Goal: Task Accomplishment & Management: Manage account settings

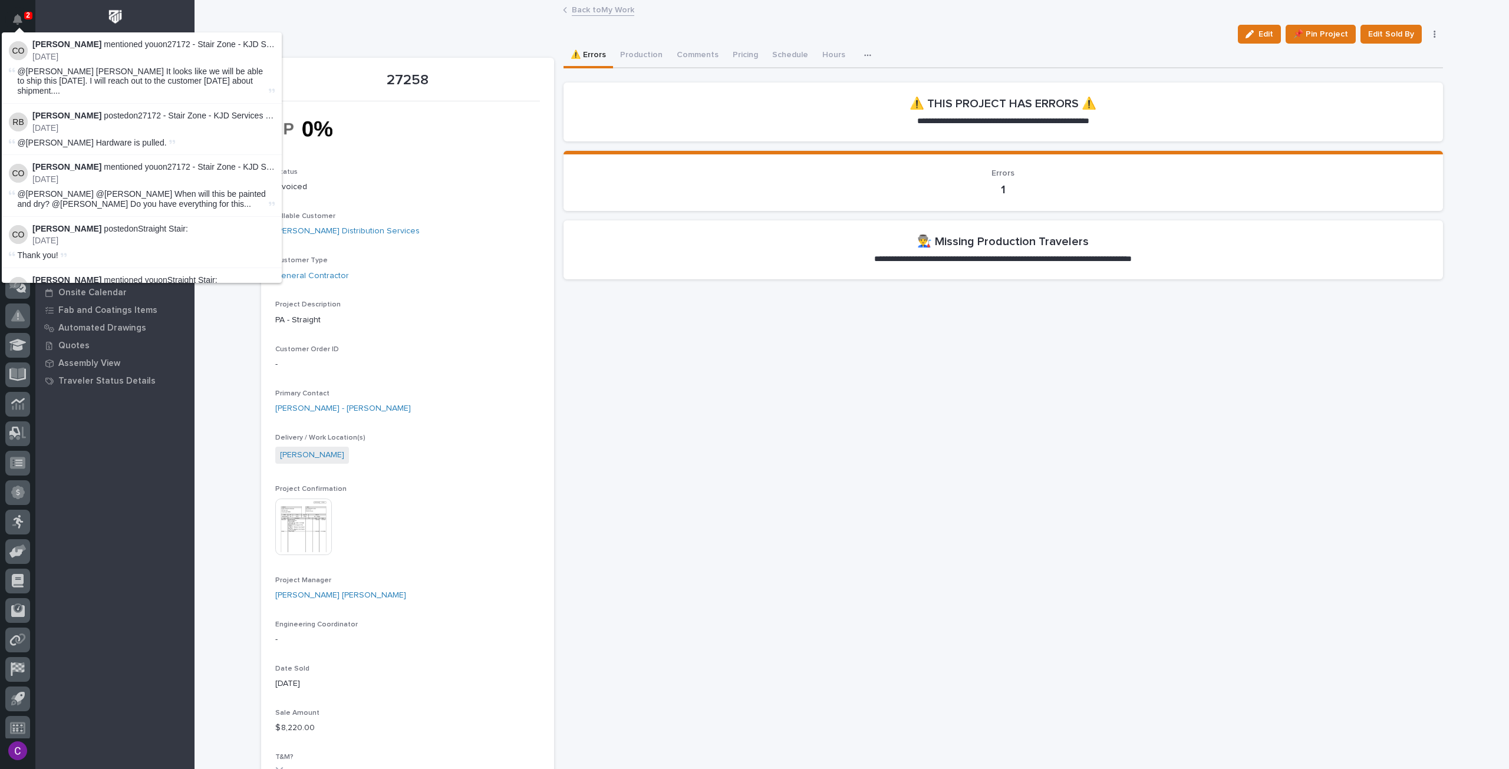
scroll to position [7, 0]
click at [126, 508] on div "My Work Projects All Active Projects All Projects Active - By % of Hours Active…" at bounding box center [114, 419] width 159 height 699
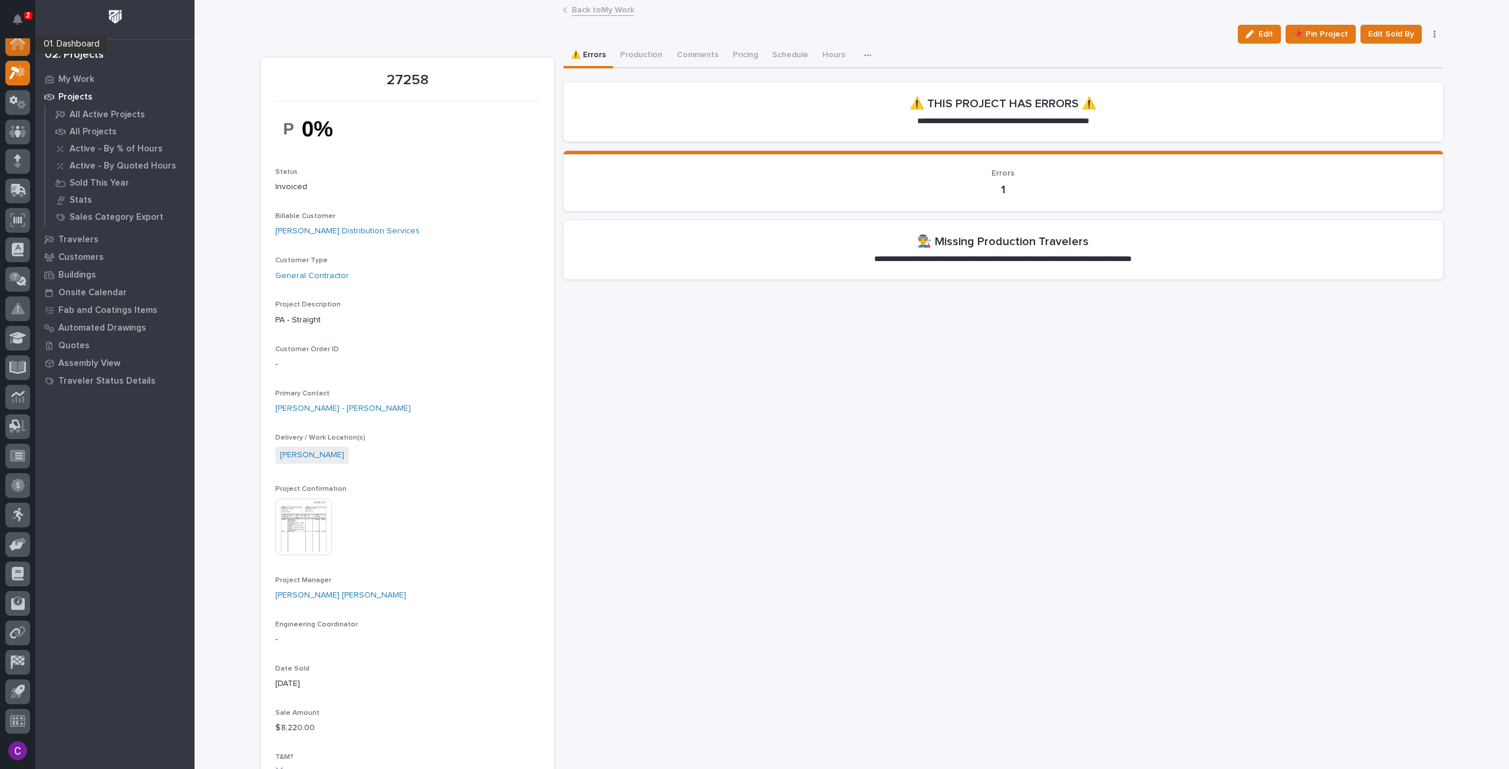
click at [12, 49] on icon at bounding box center [18, 44] width 12 height 12
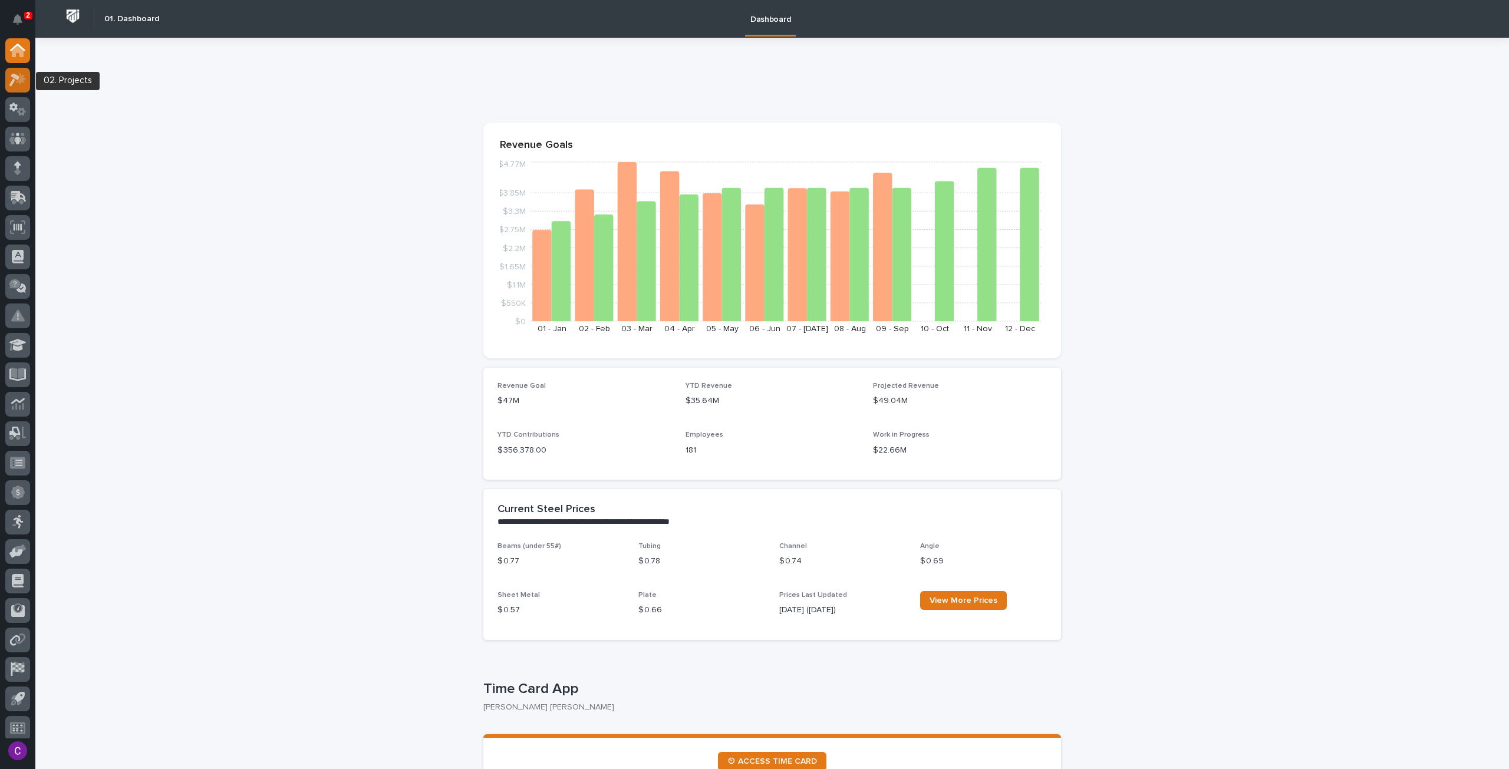
click at [20, 68] on div at bounding box center [17, 80] width 25 height 25
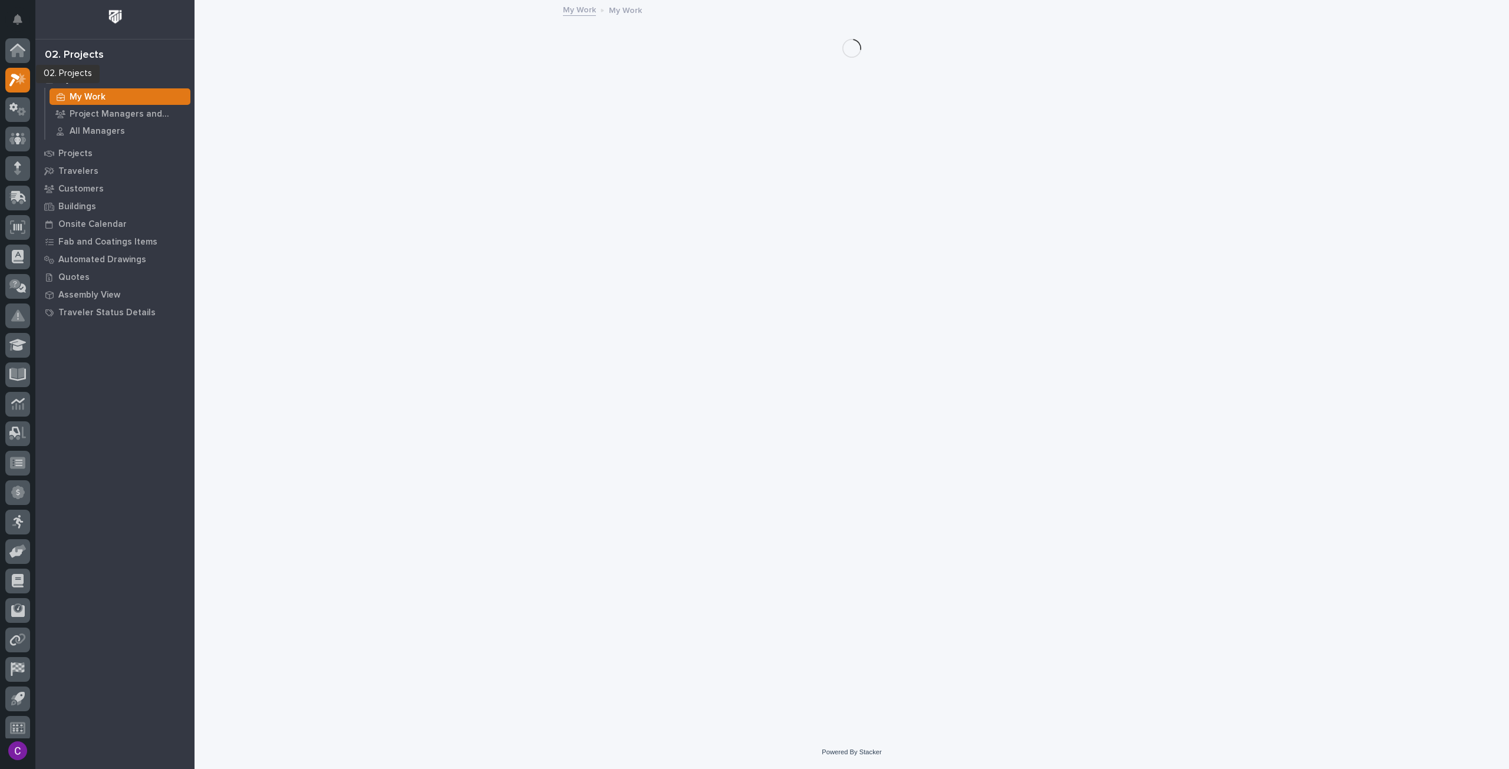
scroll to position [7, 0]
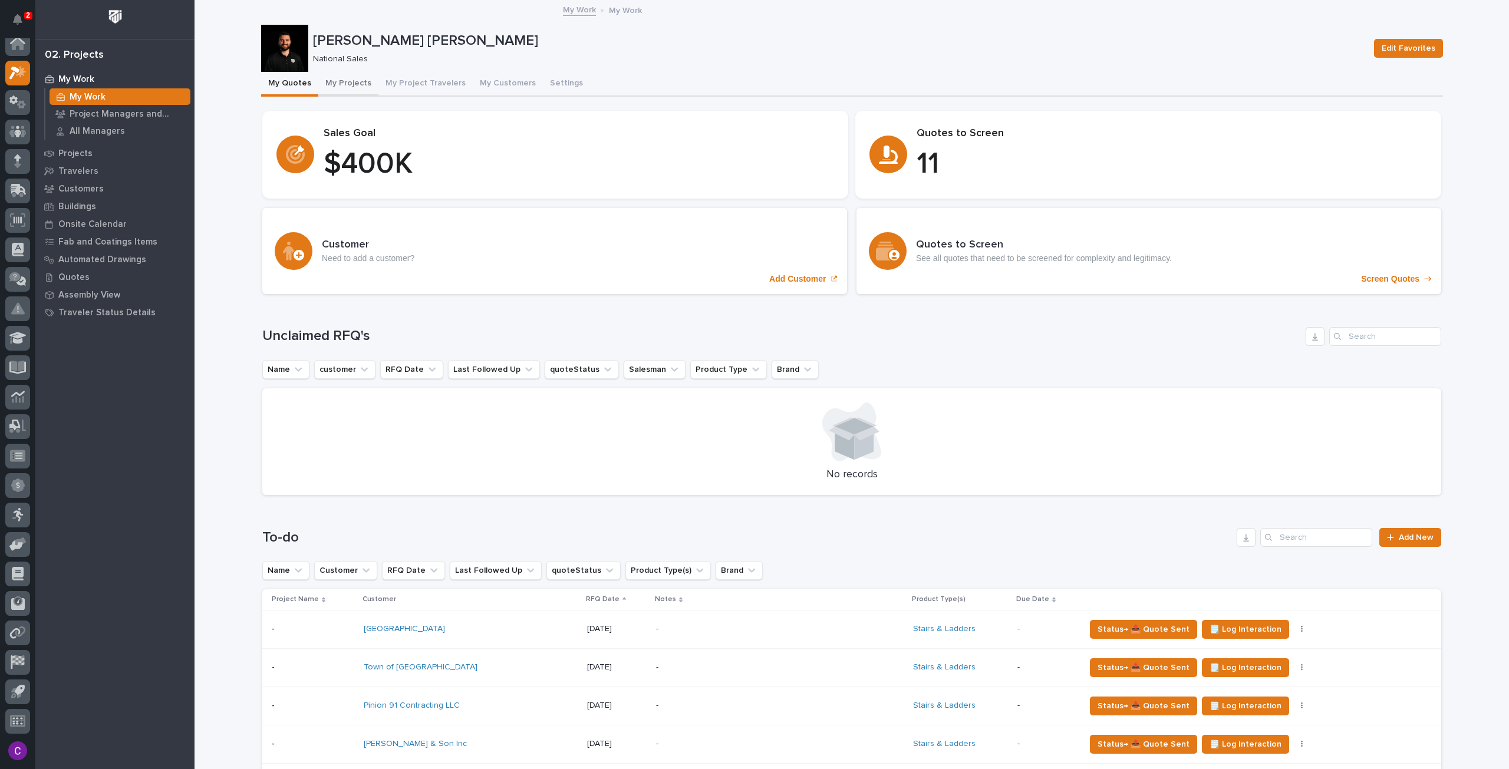
click at [345, 83] on button "My Projects" at bounding box center [348, 84] width 60 height 25
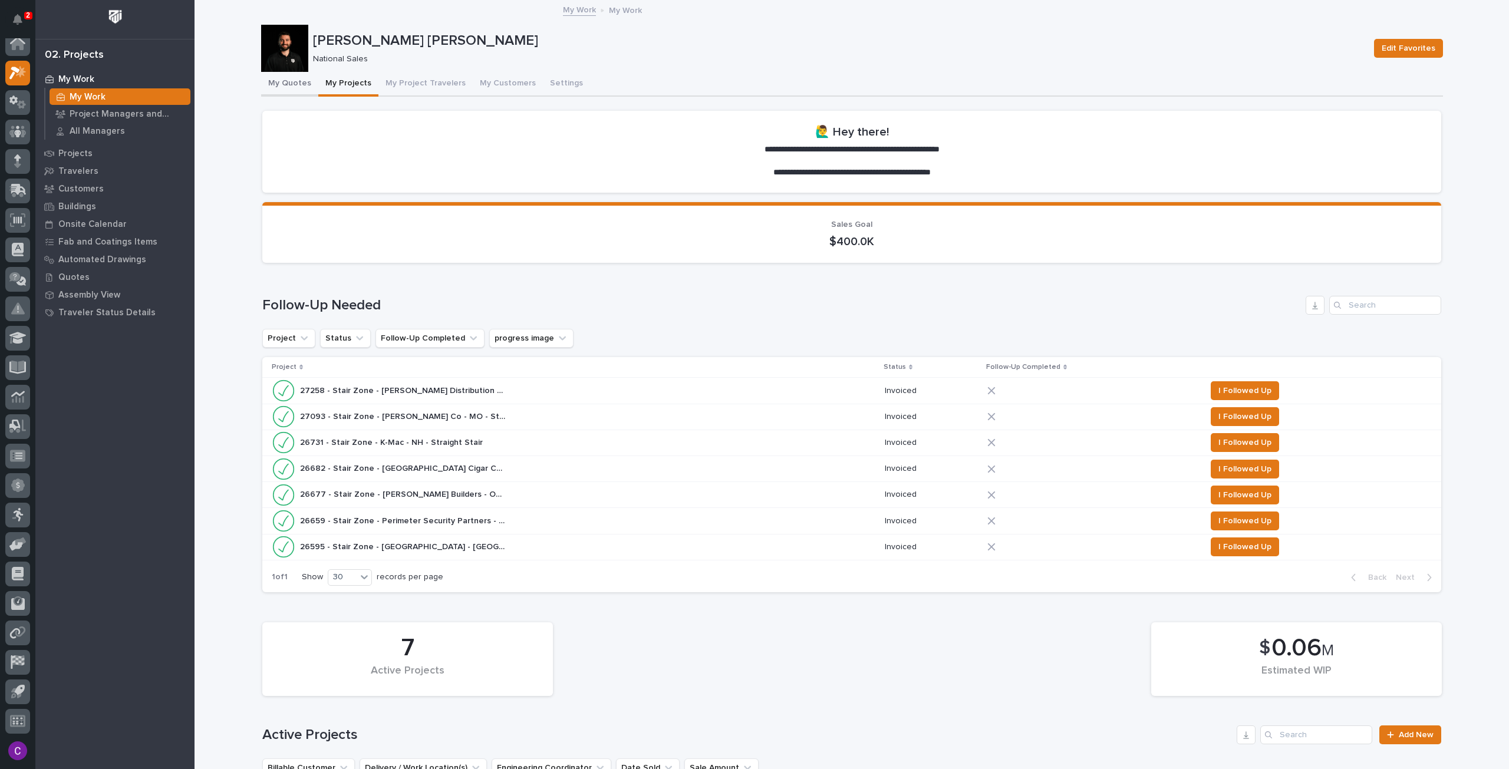
click at [275, 80] on button "My Quotes" at bounding box center [289, 84] width 57 height 25
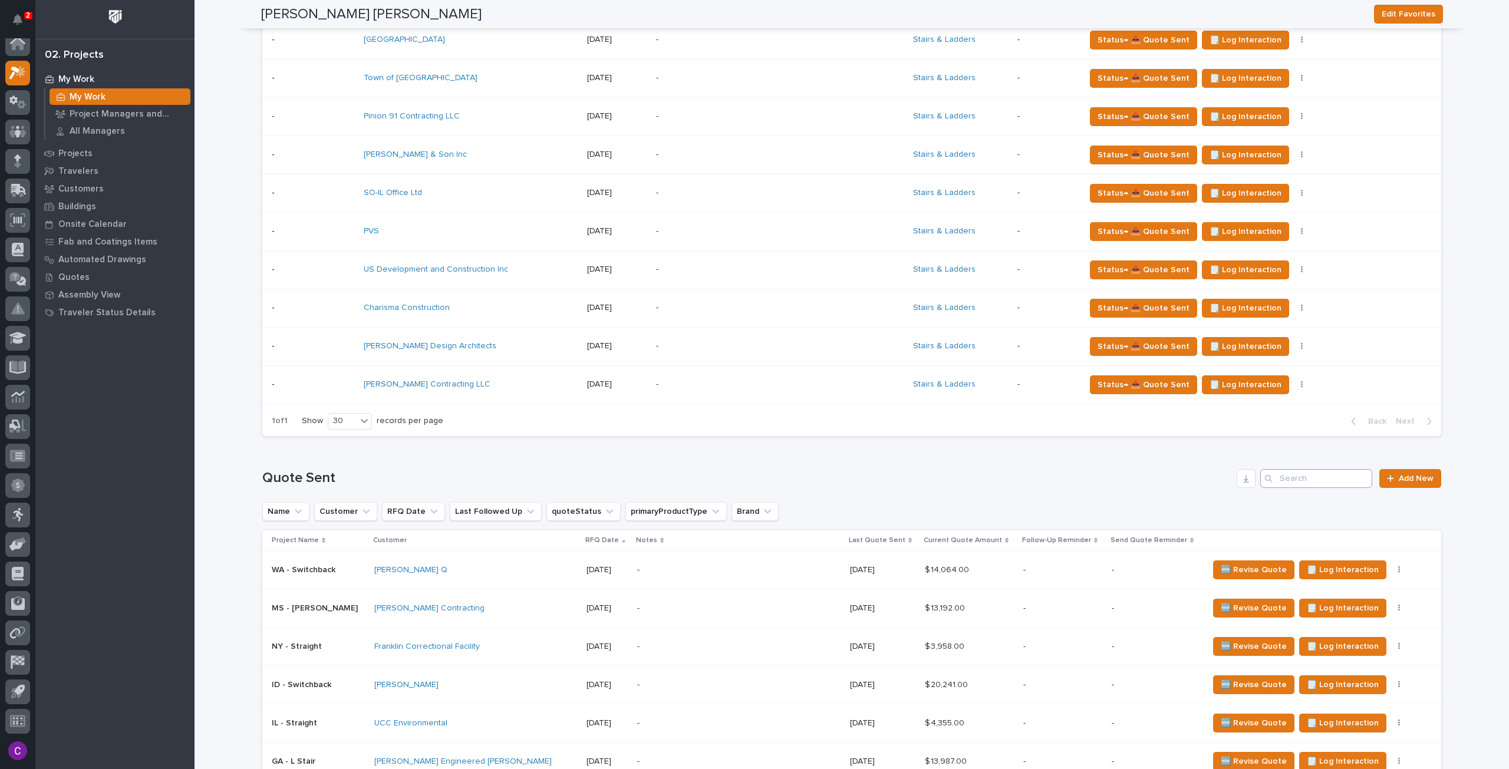
scroll to position [472, 0]
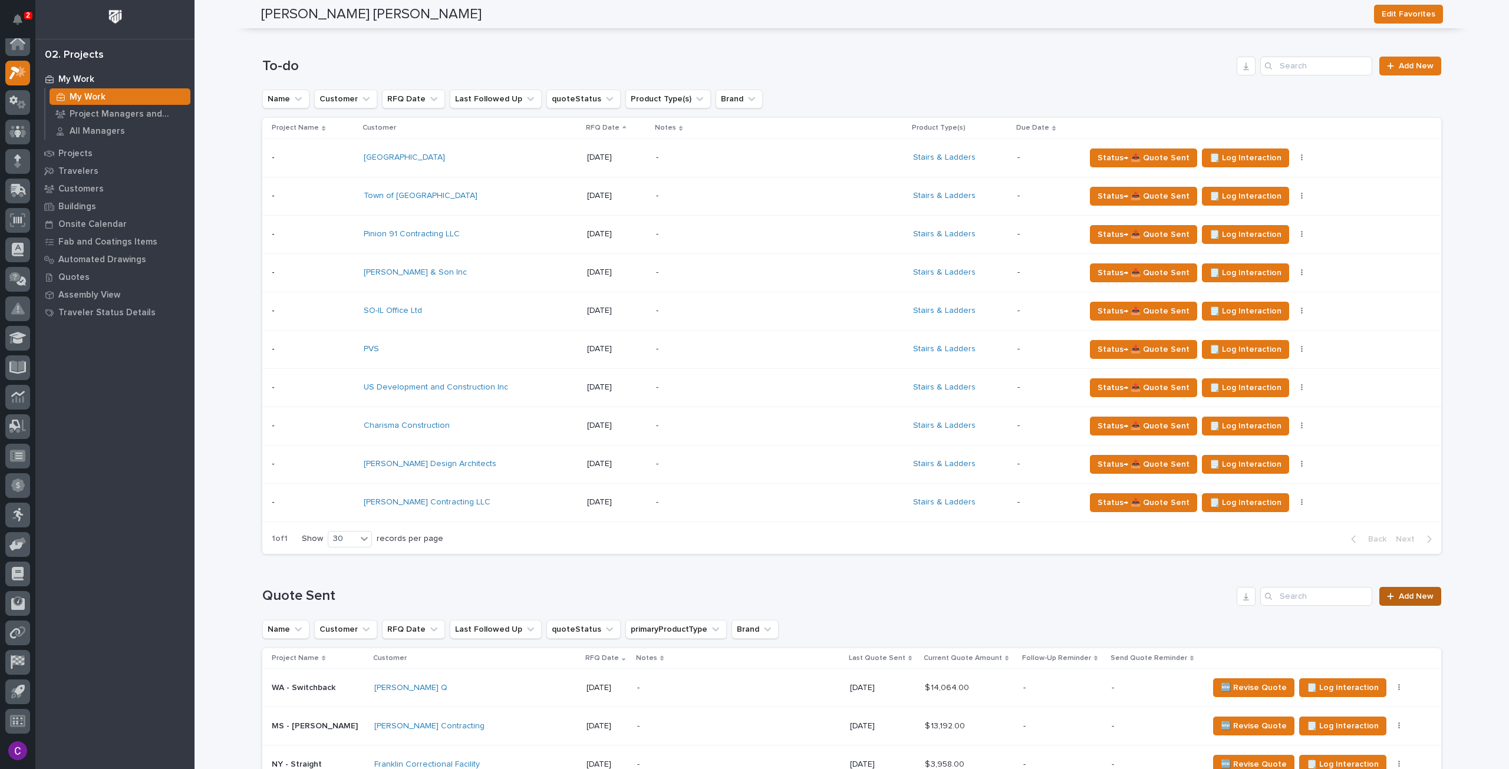
click at [1399, 587] on link "Add New" at bounding box center [1410, 596] width 62 height 19
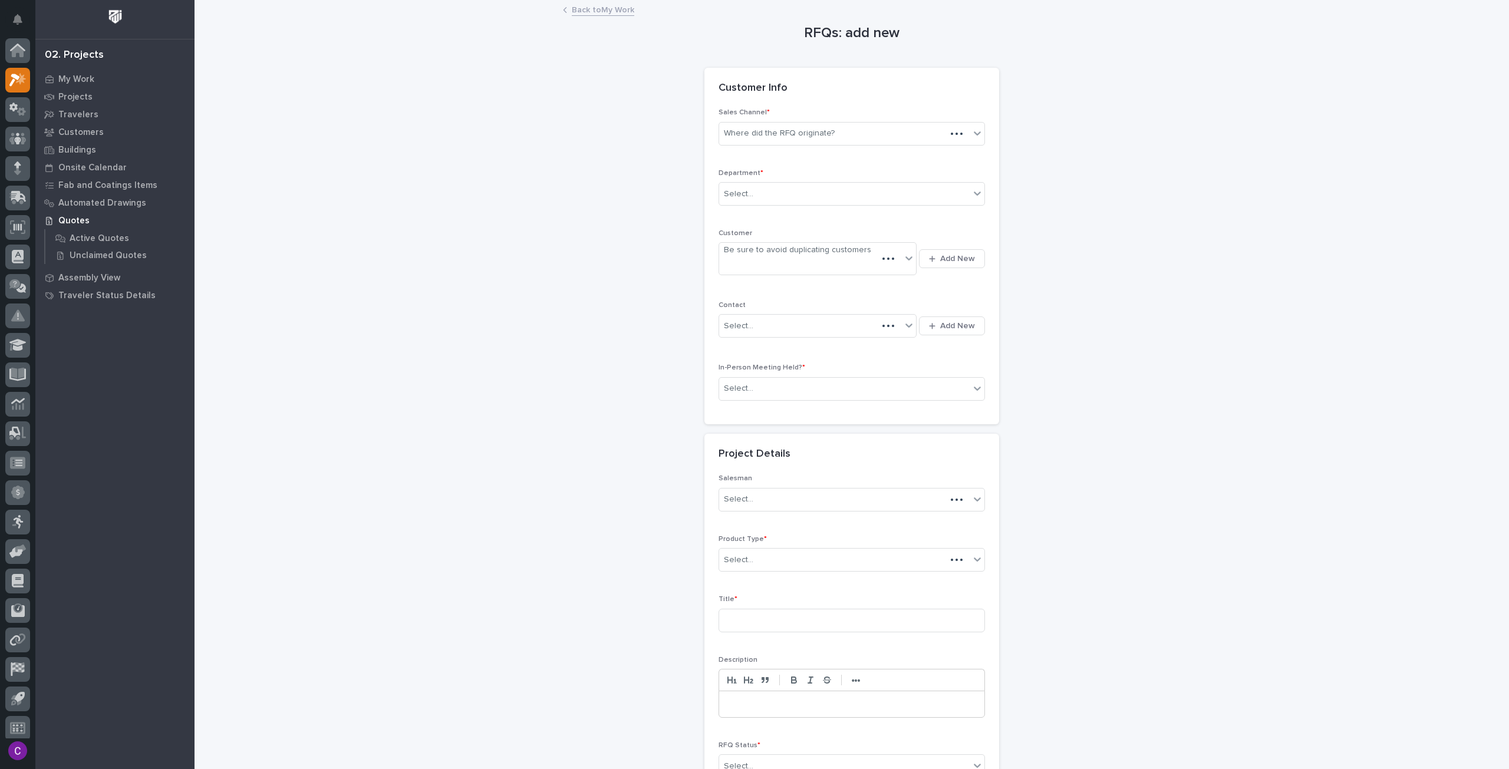
scroll to position [7, 0]
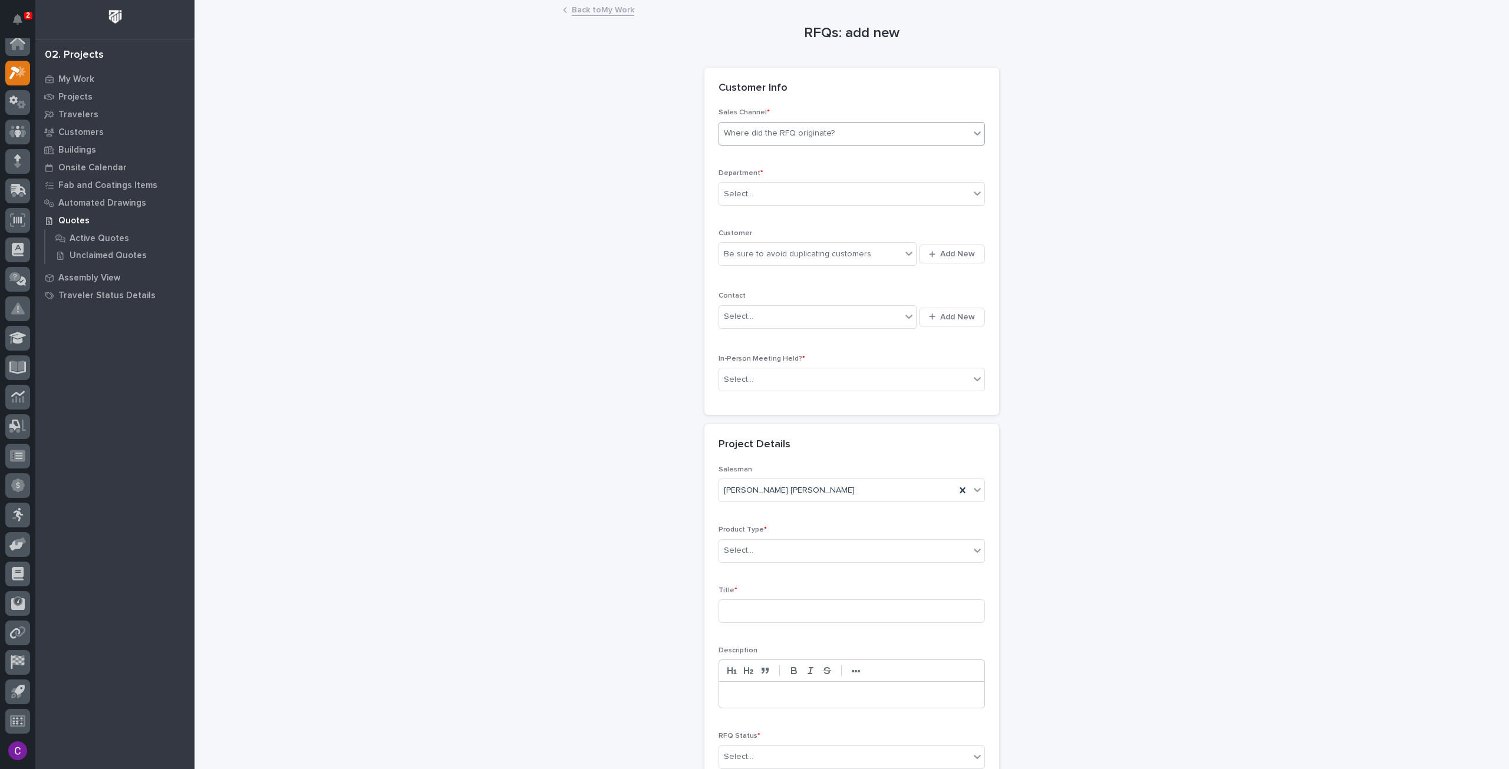
click at [843, 133] on div "Where did the RFQ originate?" at bounding box center [844, 133] width 251 height 19
click at [778, 203] on div "Stair Zone" at bounding box center [846, 197] width 265 height 21
click at [804, 192] on div "Select..." at bounding box center [844, 193] width 251 height 19
click at [806, 222] on div "National Sales" at bounding box center [846, 215] width 265 height 21
click at [905, 252] on icon at bounding box center [909, 254] width 12 height 12
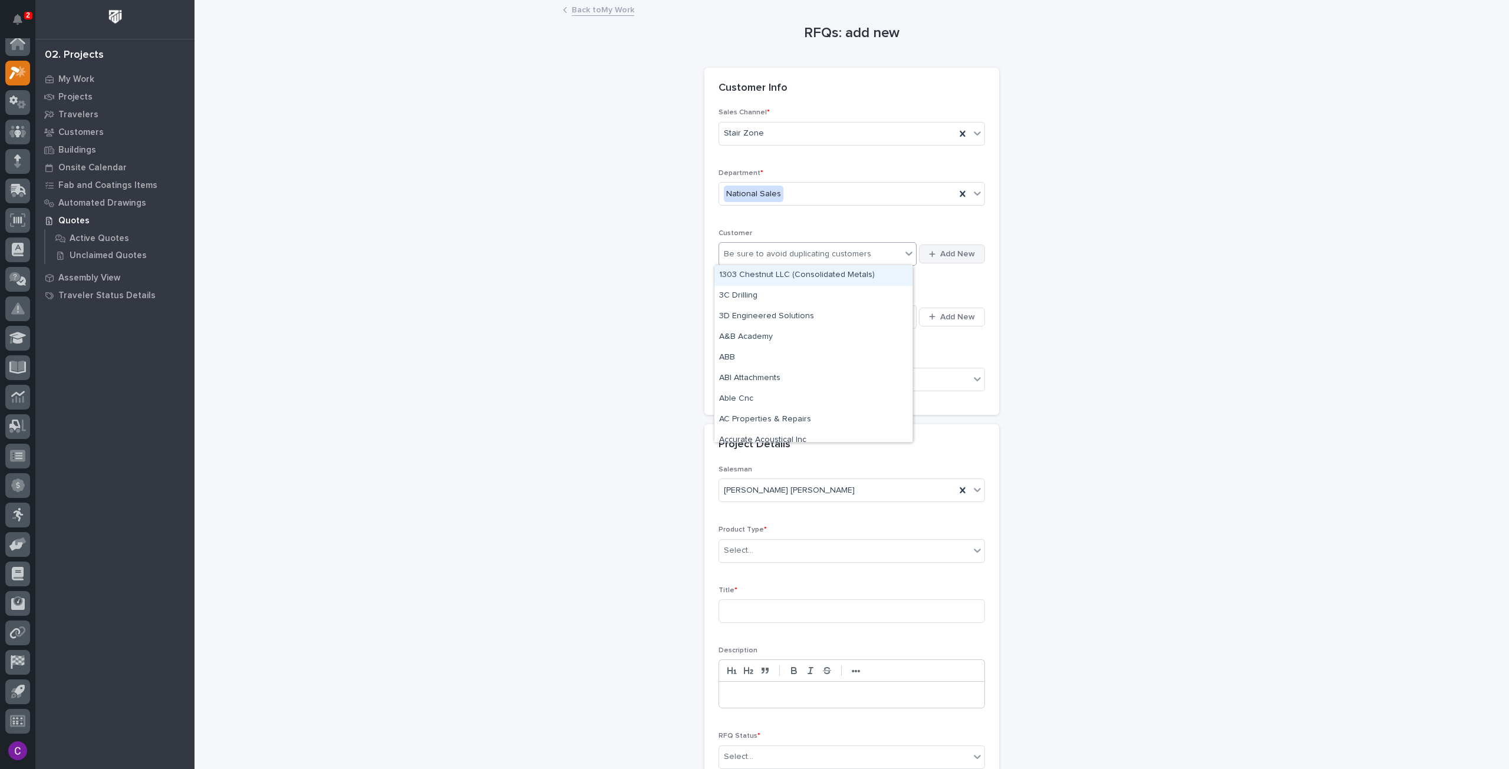
click at [955, 251] on span "Add New" at bounding box center [957, 254] width 35 height 11
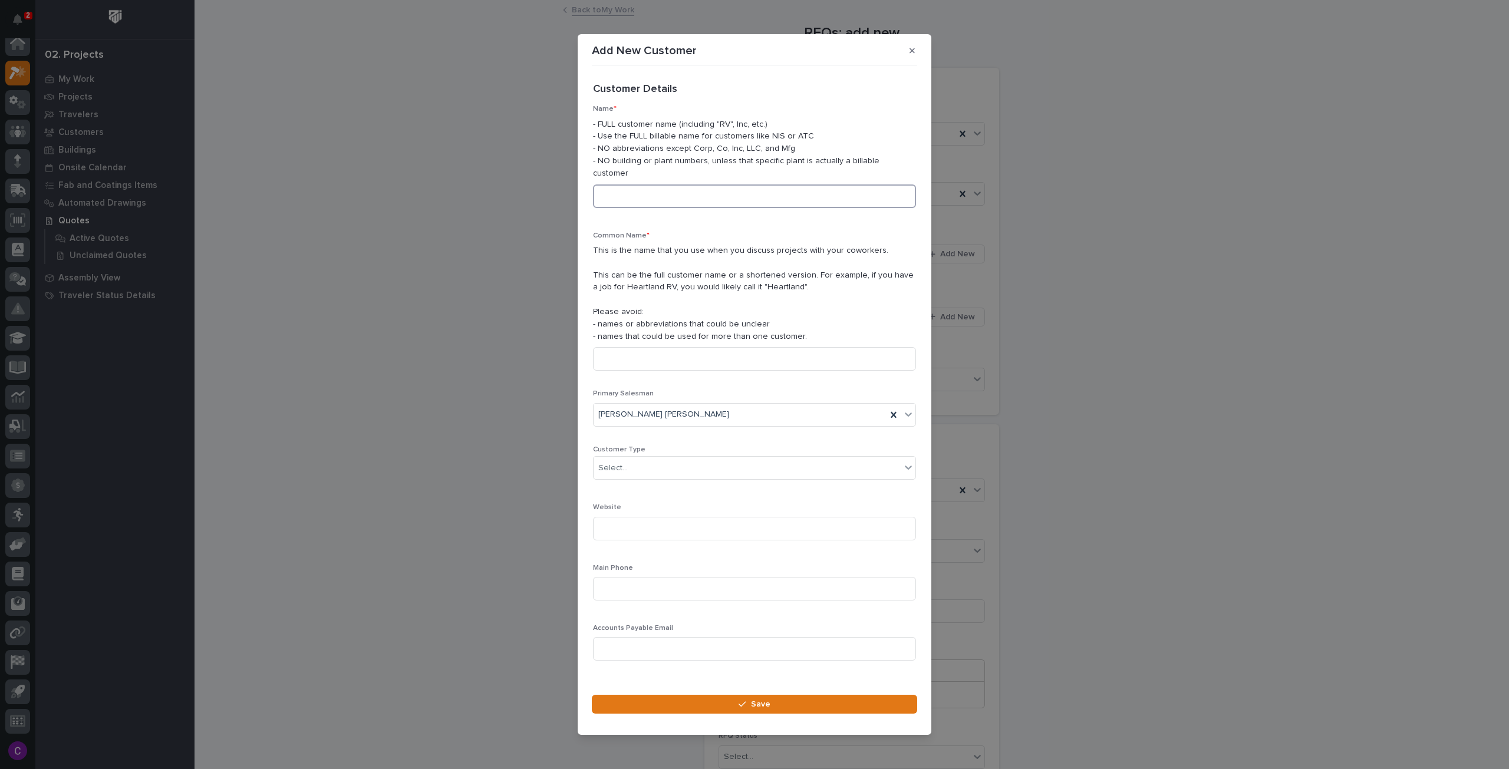
click at [736, 187] on input at bounding box center [754, 196] width 323 height 24
click at [651, 190] on input "The Toro Commpany" at bounding box center [754, 196] width 323 height 24
type input "The Toro Company"
click at [673, 351] on input at bounding box center [754, 359] width 323 height 24
type input "Toro Company"
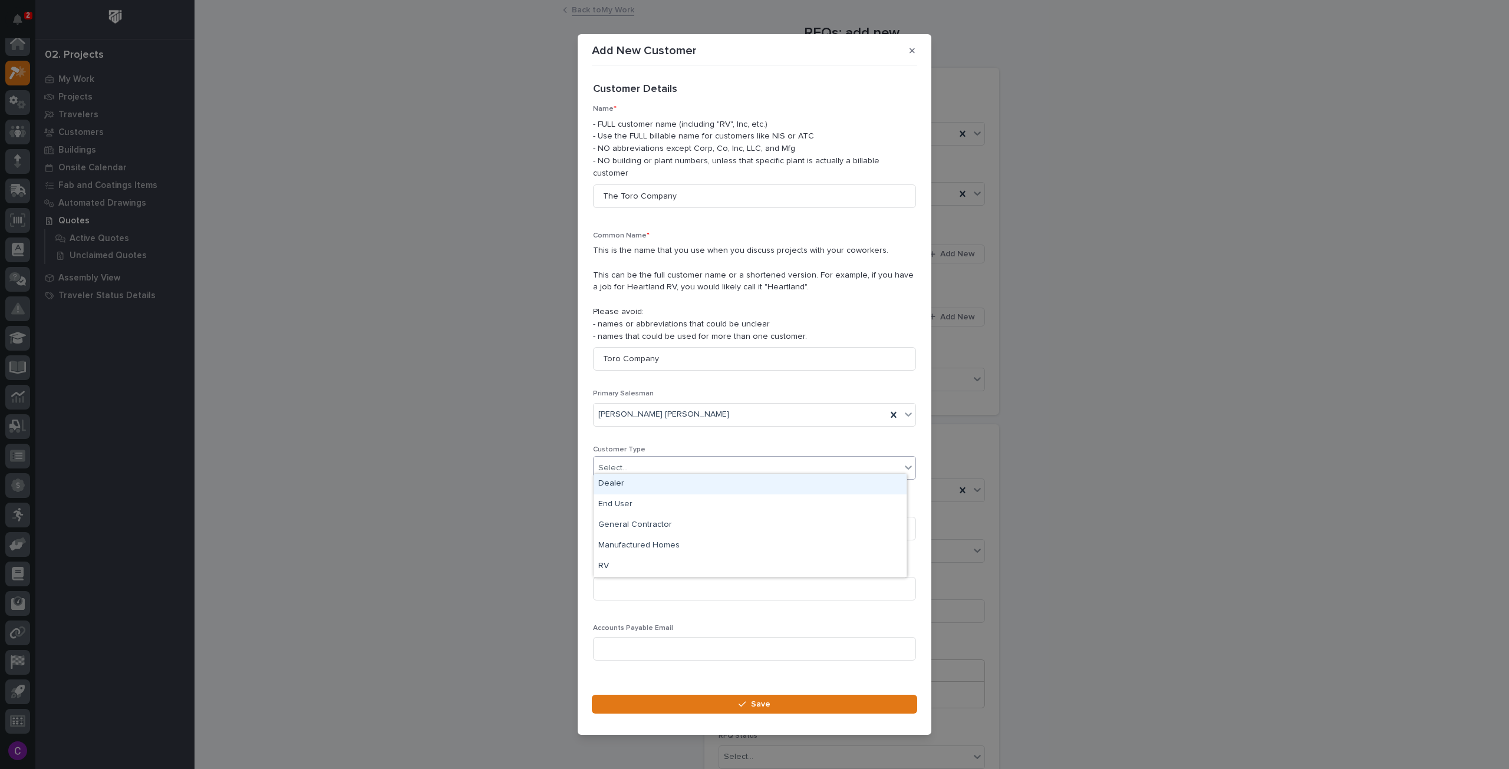
click at [795, 465] on div "Select..." at bounding box center [747, 468] width 307 height 19
click at [702, 503] on div "End User" at bounding box center [750, 505] width 313 height 21
click at [701, 523] on input at bounding box center [754, 529] width 323 height 24
click at [710, 598] on div "Main Phone" at bounding box center [754, 587] width 323 height 46
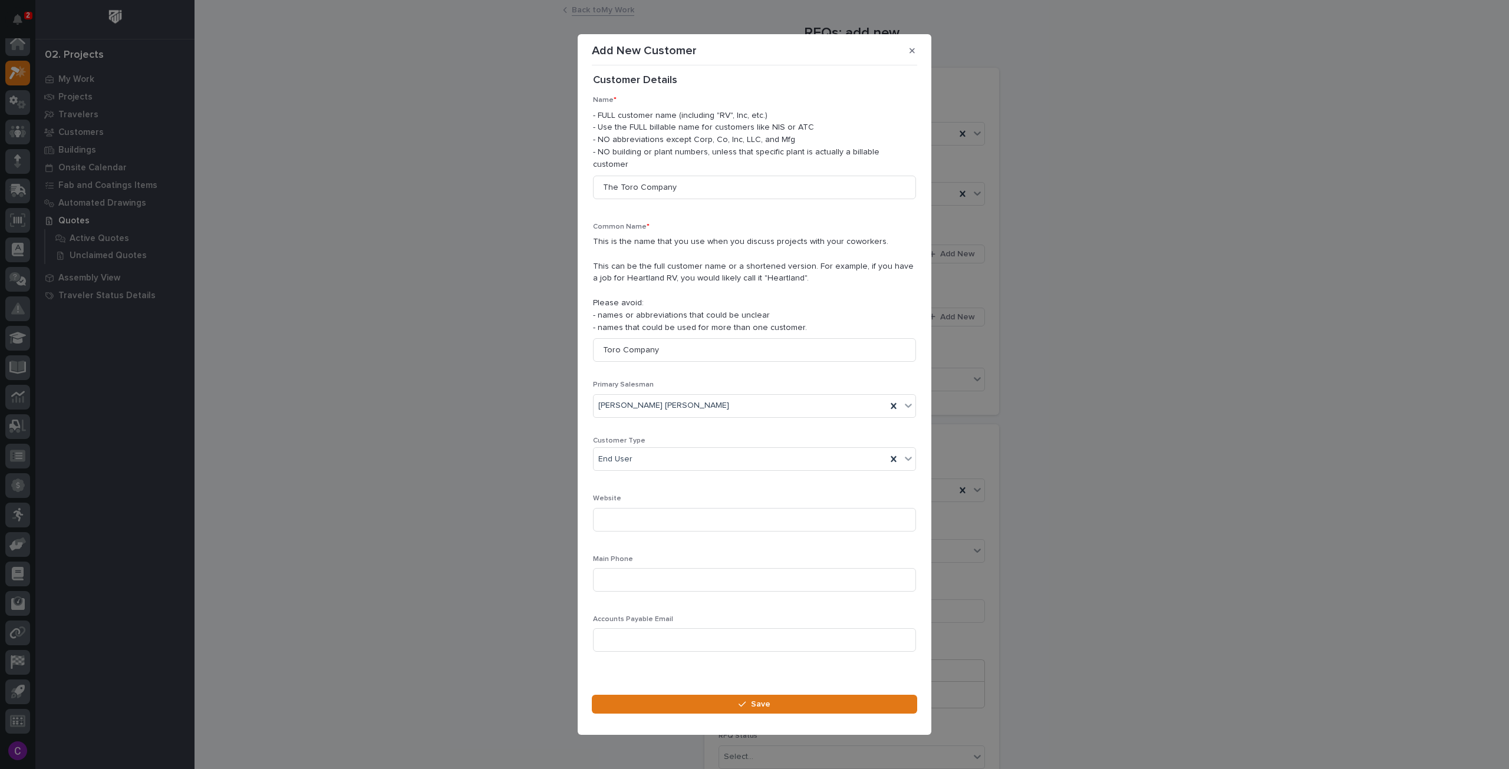
scroll to position [17, 0]
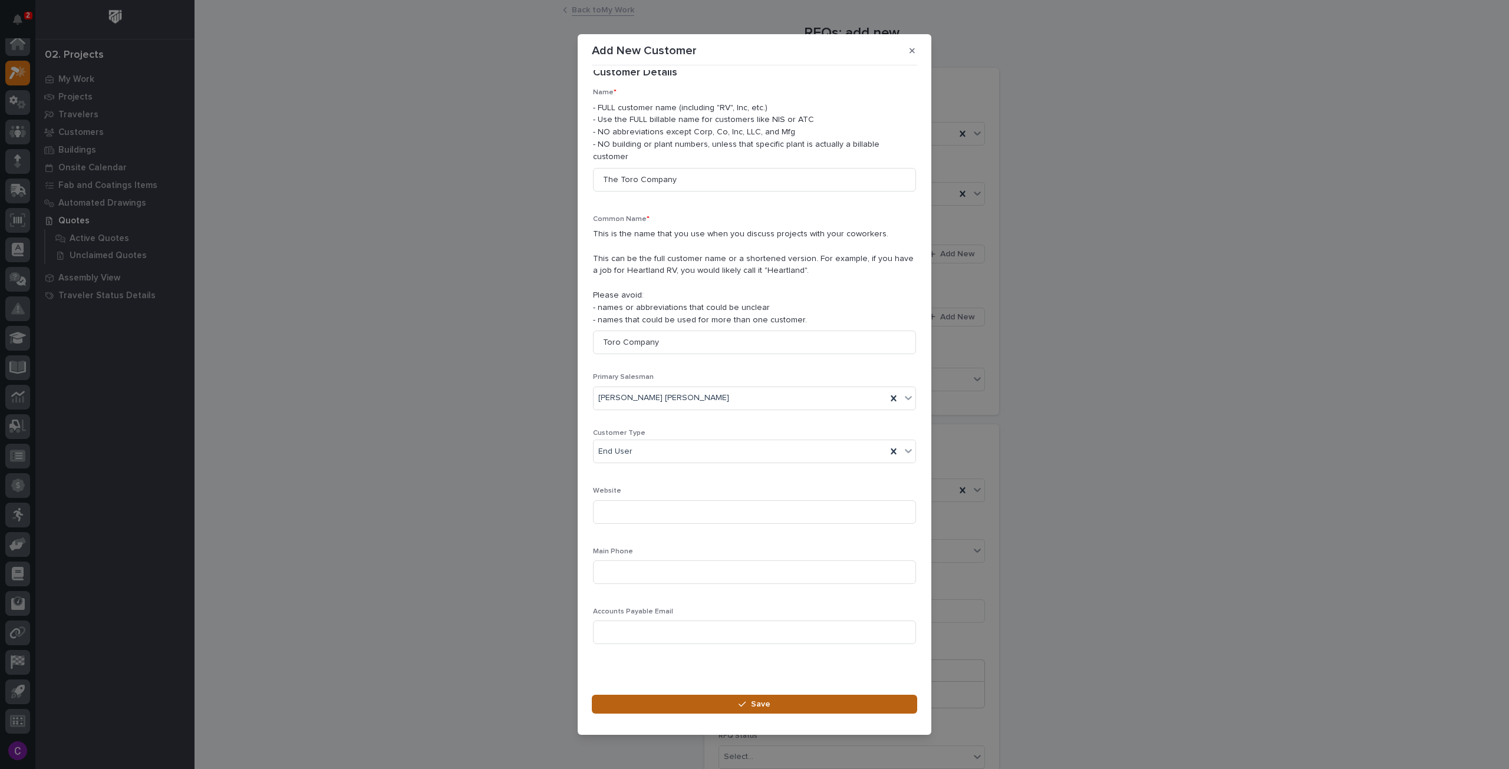
click at [753, 695] on button "Save" at bounding box center [754, 704] width 325 height 19
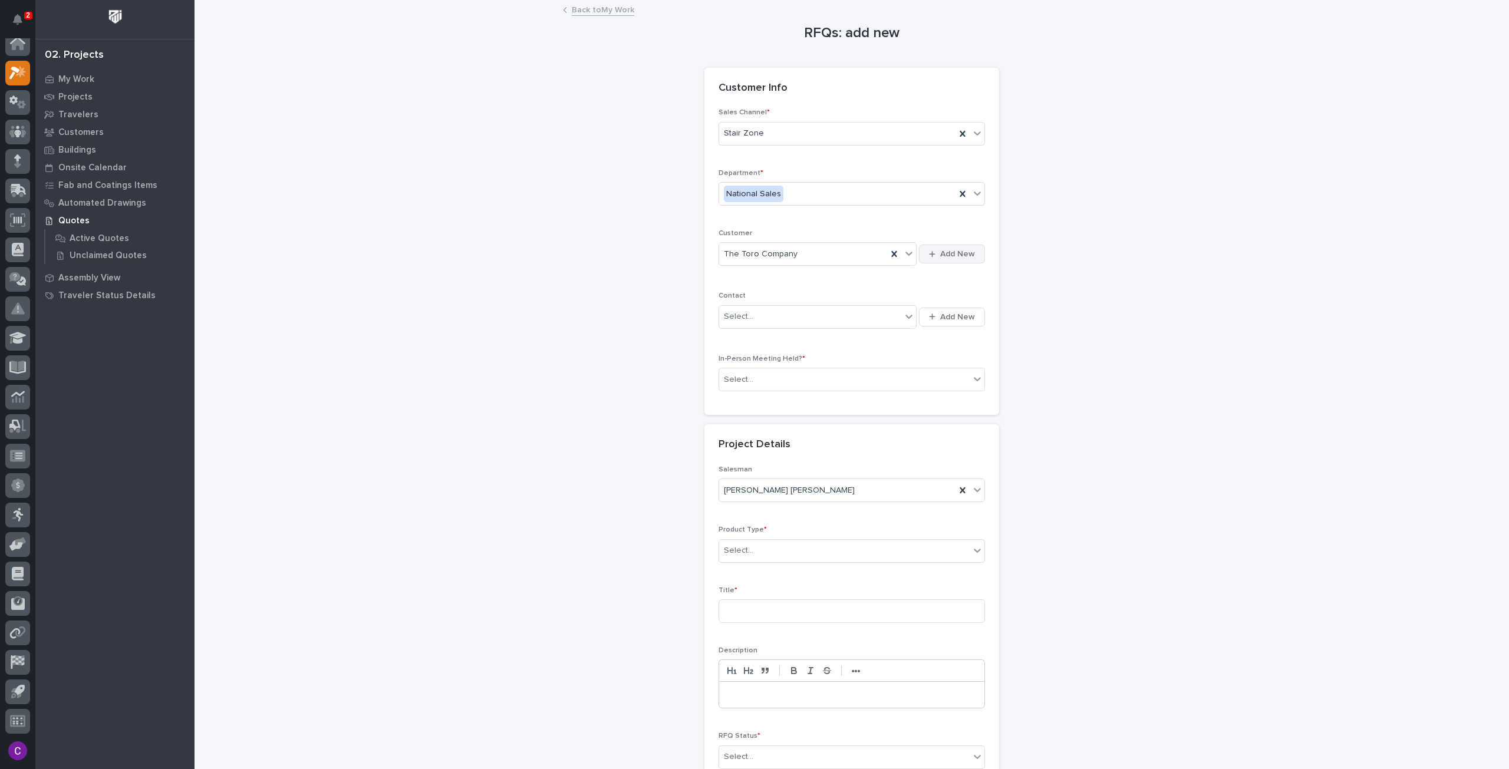
click at [949, 249] on span "Add New" at bounding box center [957, 254] width 35 height 11
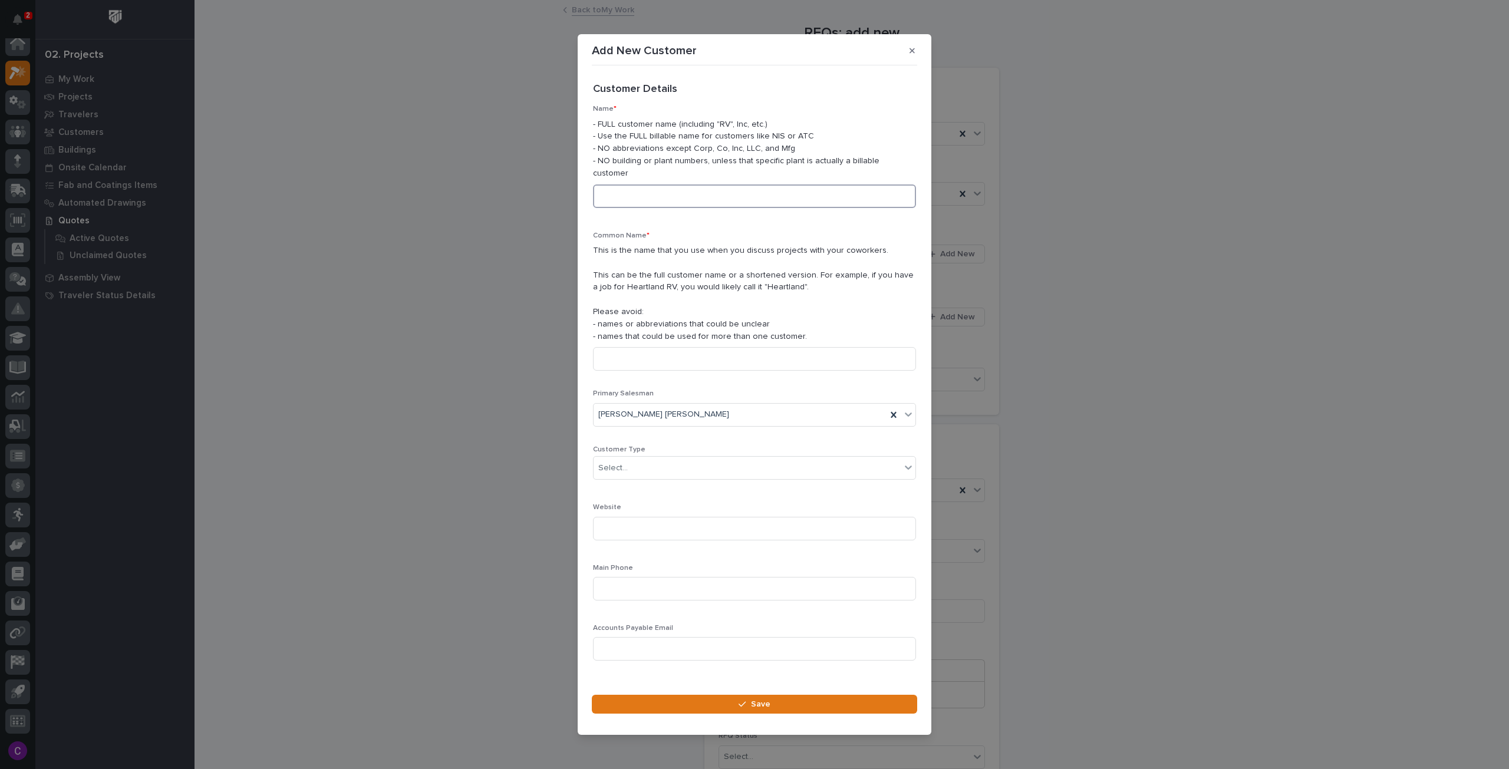
click at [688, 185] on input at bounding box center [754, 196] width 323 height 24
type input "[PERSON_NAME]"
drag, startPoint x: 660, startPoint y: 184, endPoint x: 528, endPoint y: 184, distance: 132.0
click at [547, 184] on div "Add New Customer Loading... Saving… Loading... Saving… Loading... Saving… Custo…" at bounding box center [754, 384] width 1509 height 769
click at [917, 58] on button "button" at bounding box center [911, 50] width 19 height 19
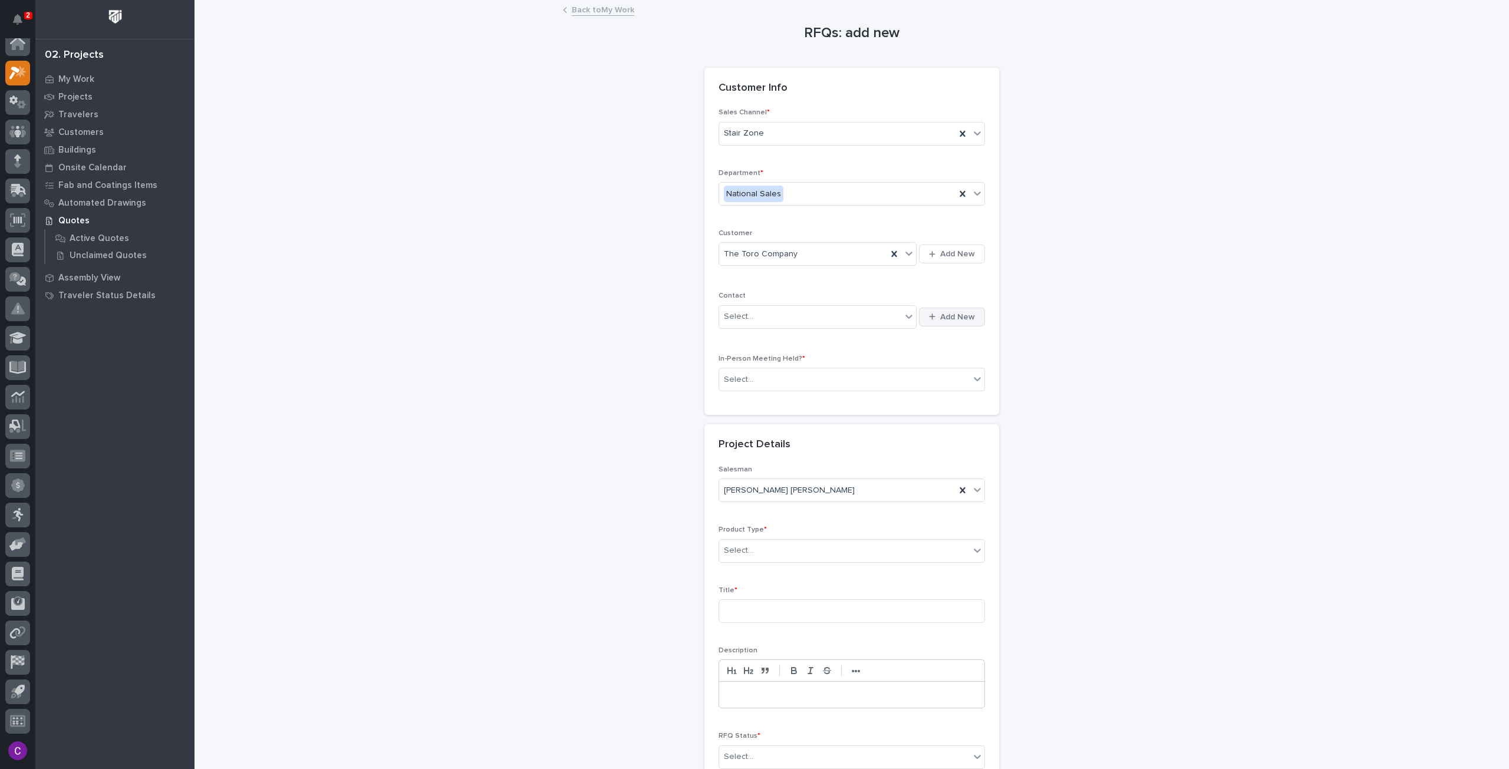
click at [922, 324] on button "Add New" at bounding box center [952, 317] width 66 height 19
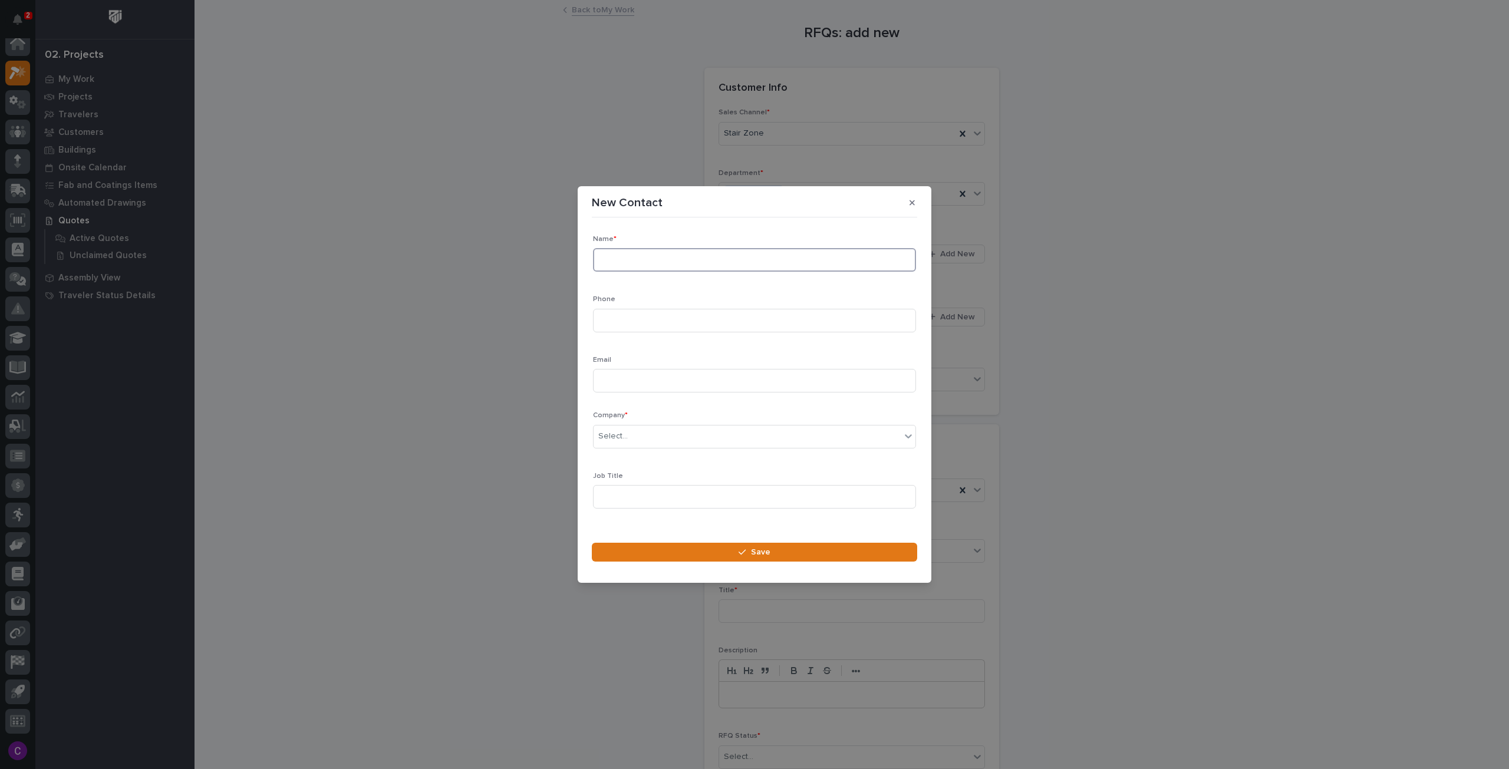
click at [641, 262] on input at bounding box center [754, 260] width 323 height 24
type input "[PERSON_NAME]"
click at [666, 325] on input at bounding box center [754, 321] width 323 height 24
paste input "[PHONE_NUMBER]"
type input "[PHONE_NUMBER]"
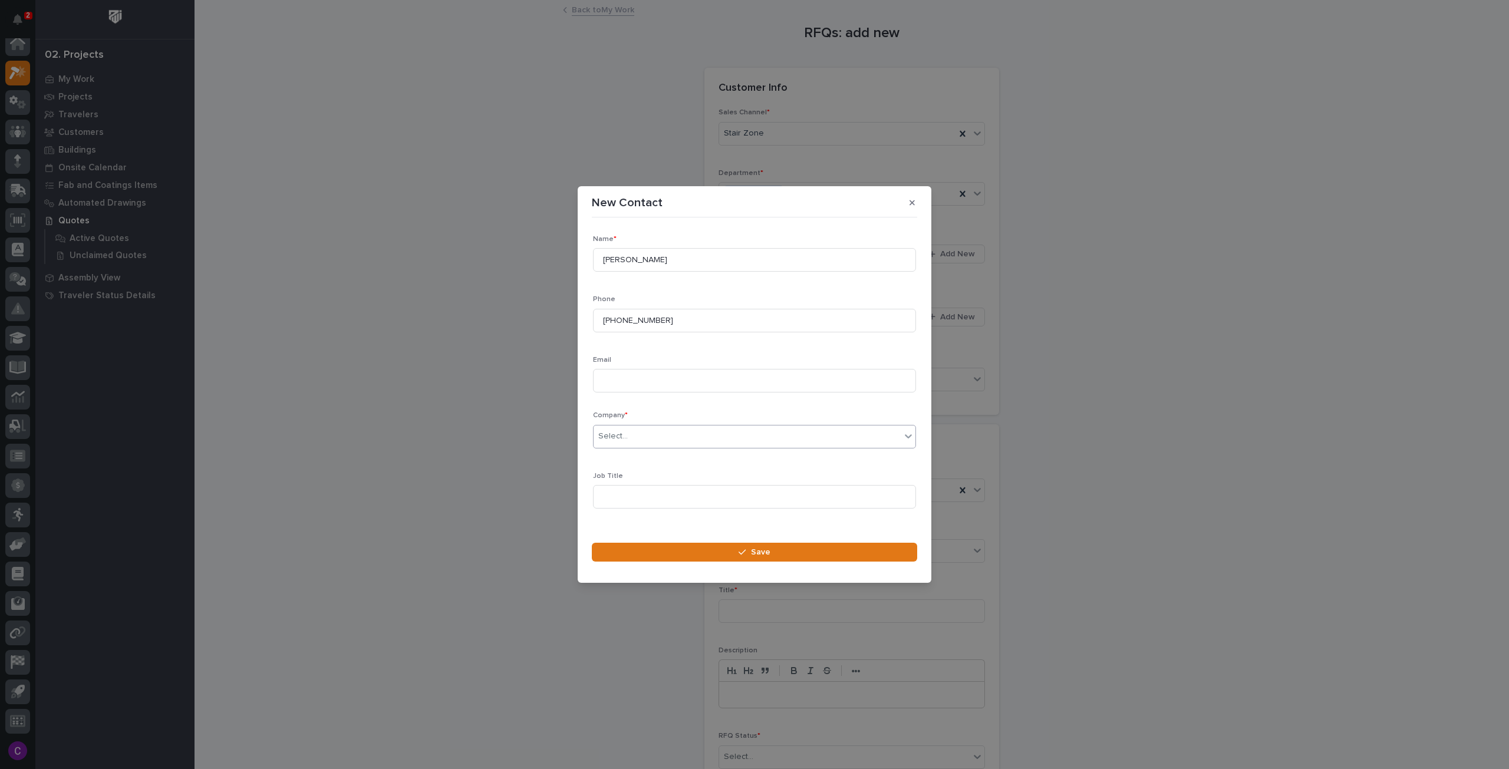
click at [651, 431] on div "Select..." at bounding box center [747, 436] width 307 height 19
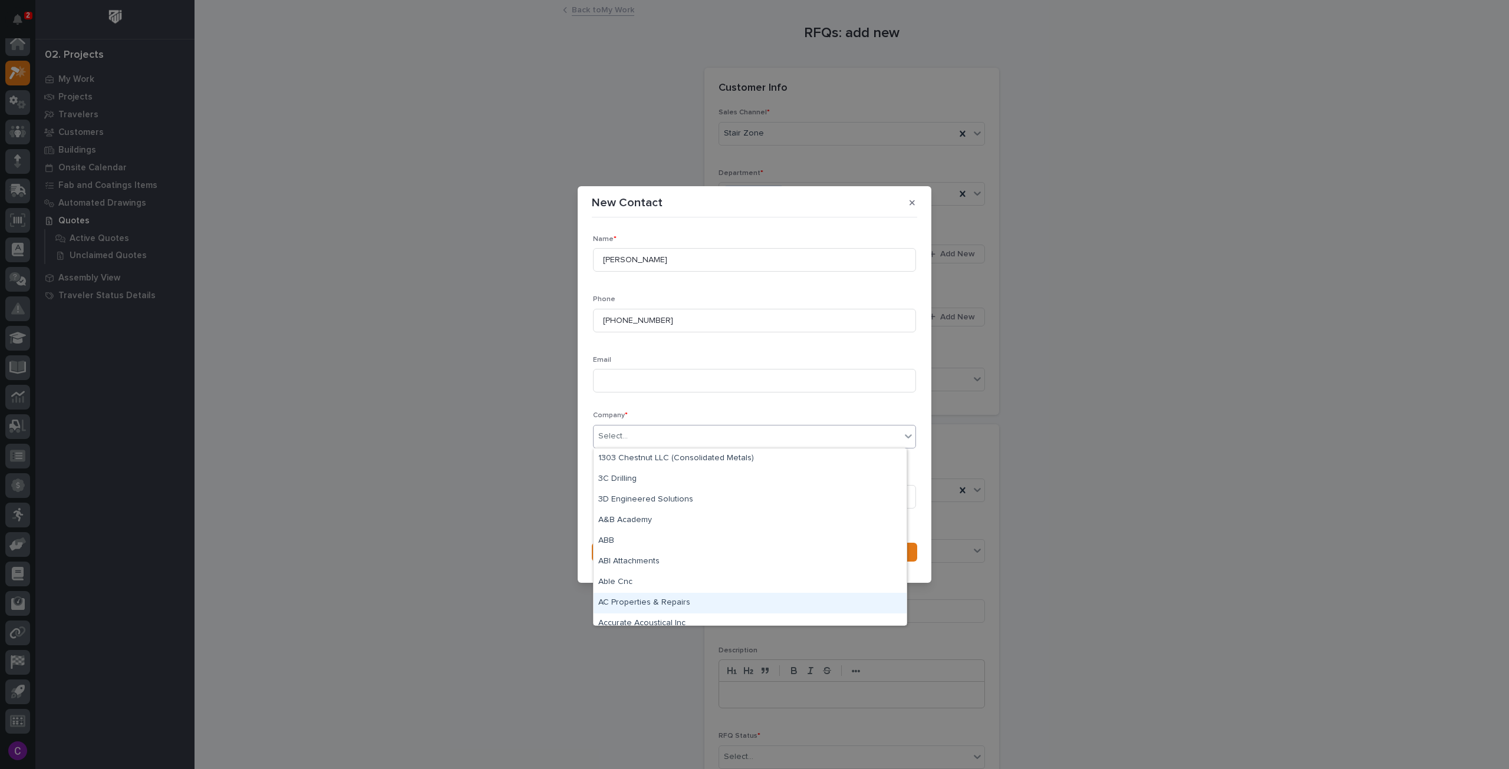
type input "*"
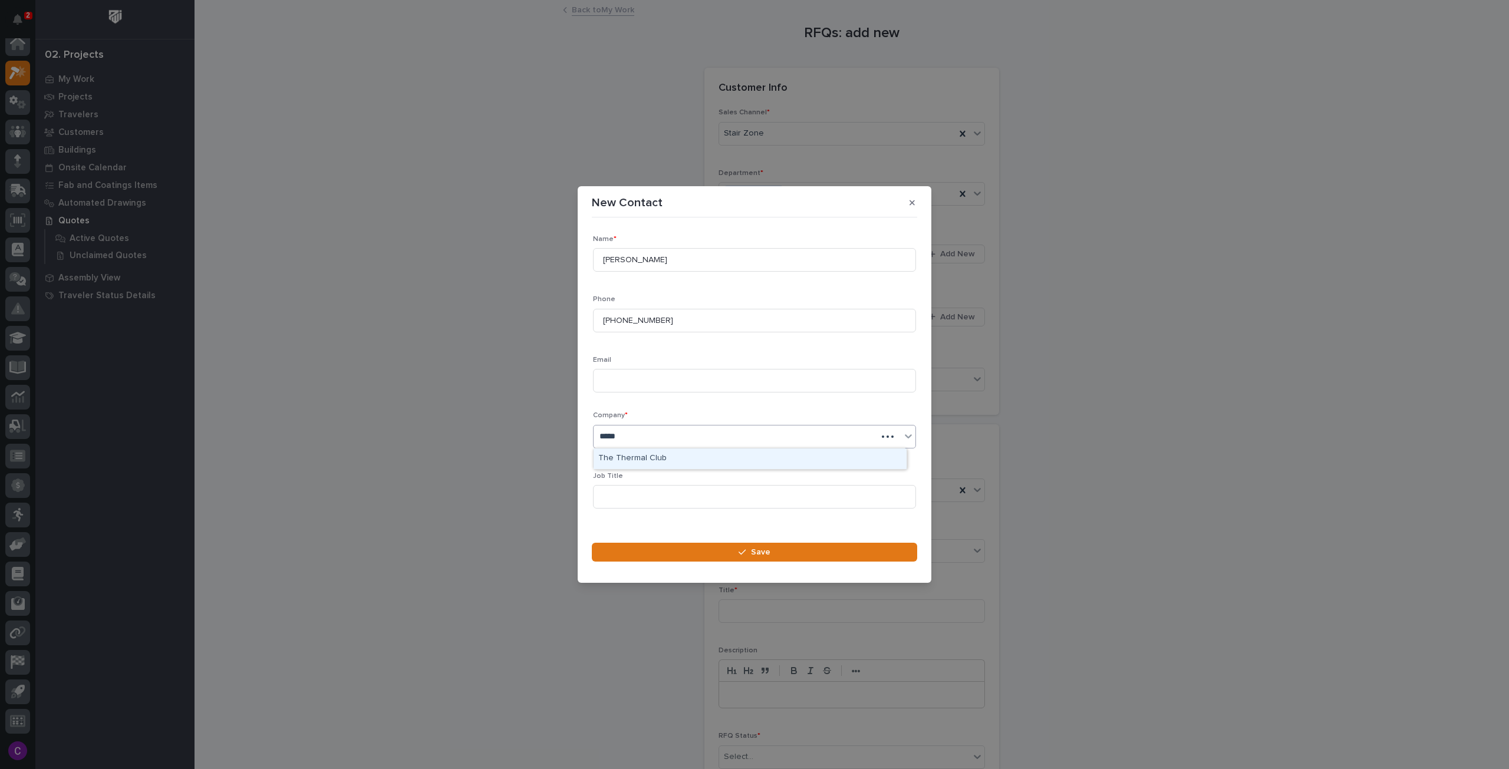
type input "******"
click at [721, 453] on div "The Toro Company" at bounding box center [750, 459] width 313 height 21
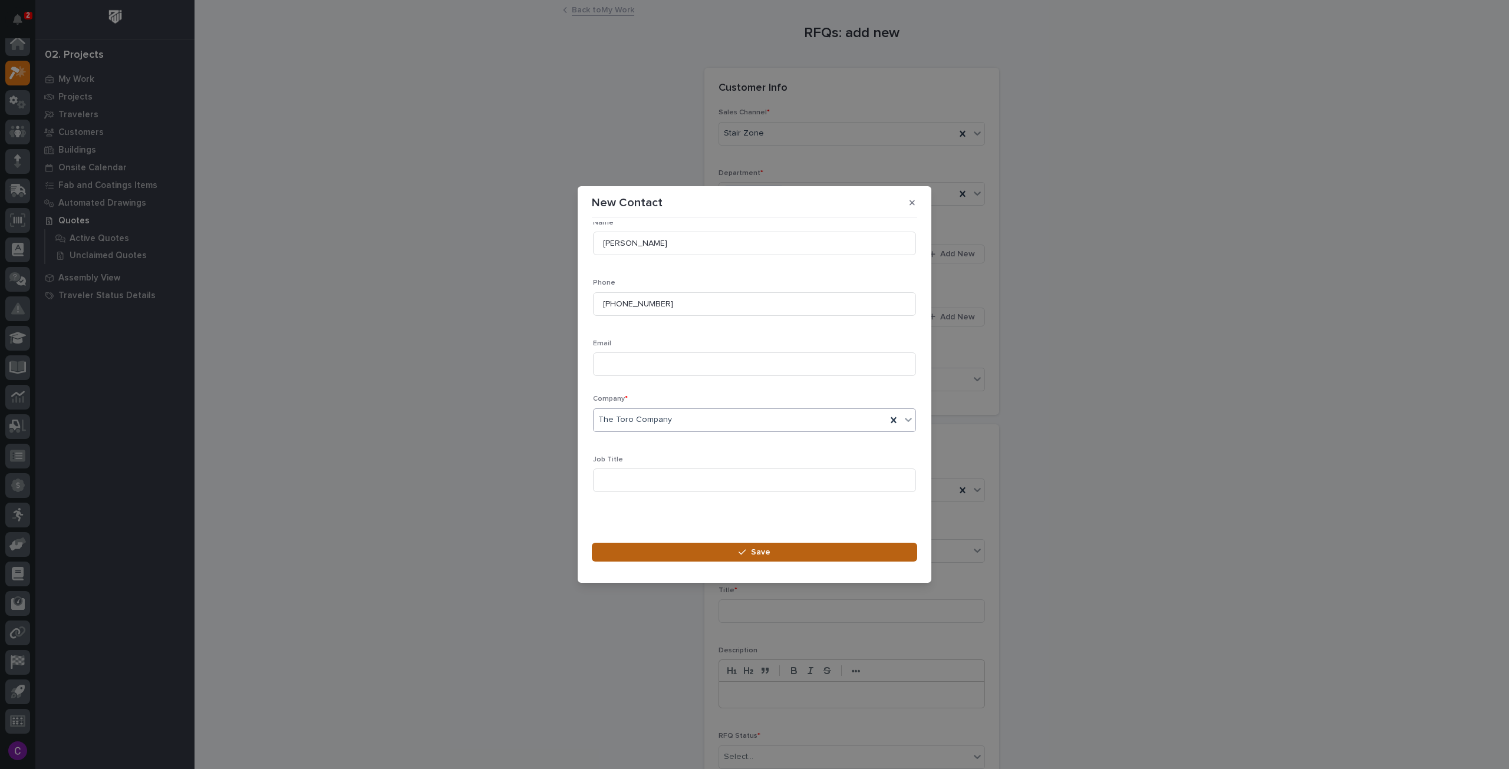
click at [794, 560] on button "Save" at bounding box center [754, 552] width 325 height 19
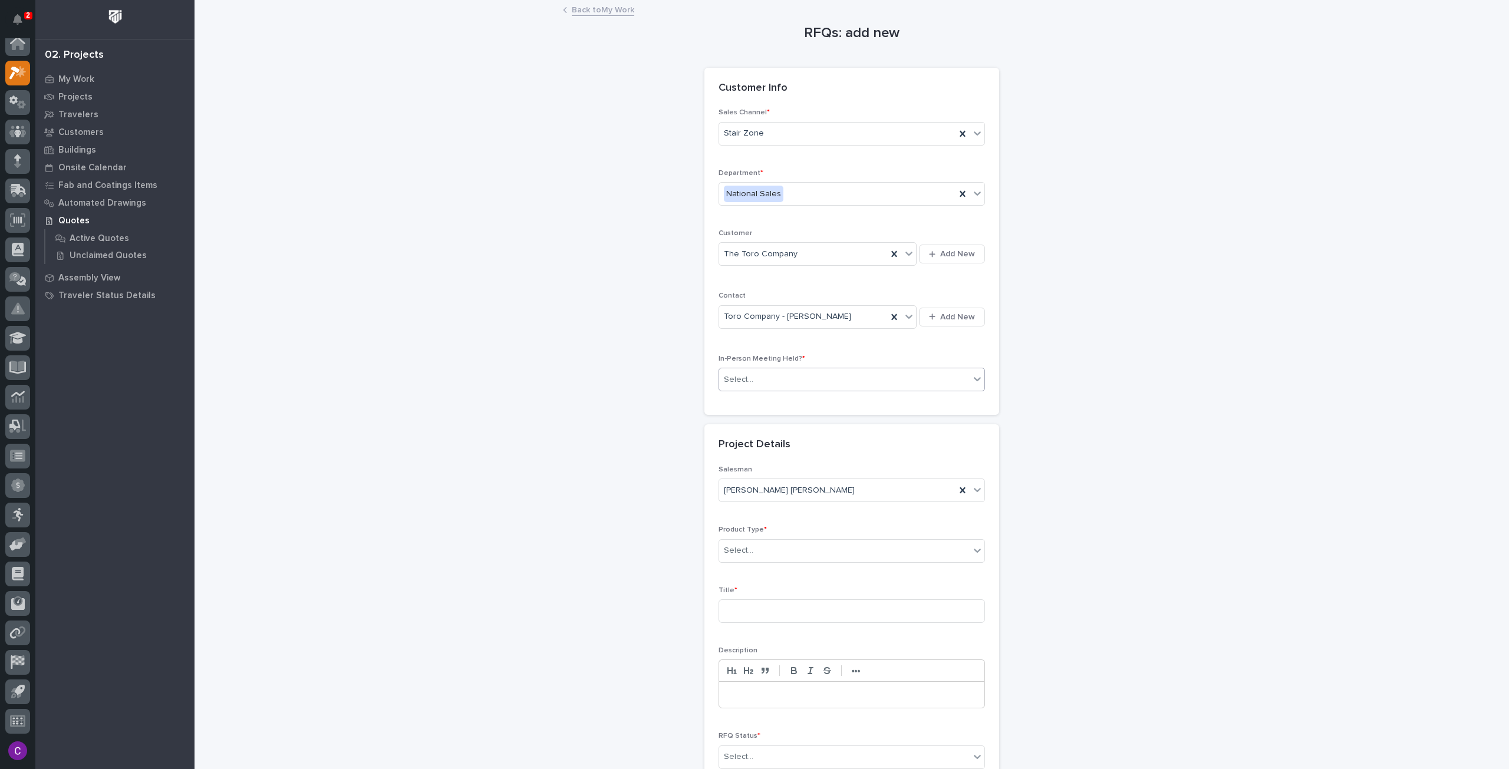
click at [796, 368] on div "Select..." at bounding box center [852, 380] width 266 height 24
click at [780, 426] on div "No" at bounding box center [846, 420] width 265 height 21
click at [768, 555] on div "Select..." at bounding box center [844, 550] width 251 height 19
click at [791, 707] on div "Stairs & Ladders" at bounding box center [846, 706] width 265 height 21
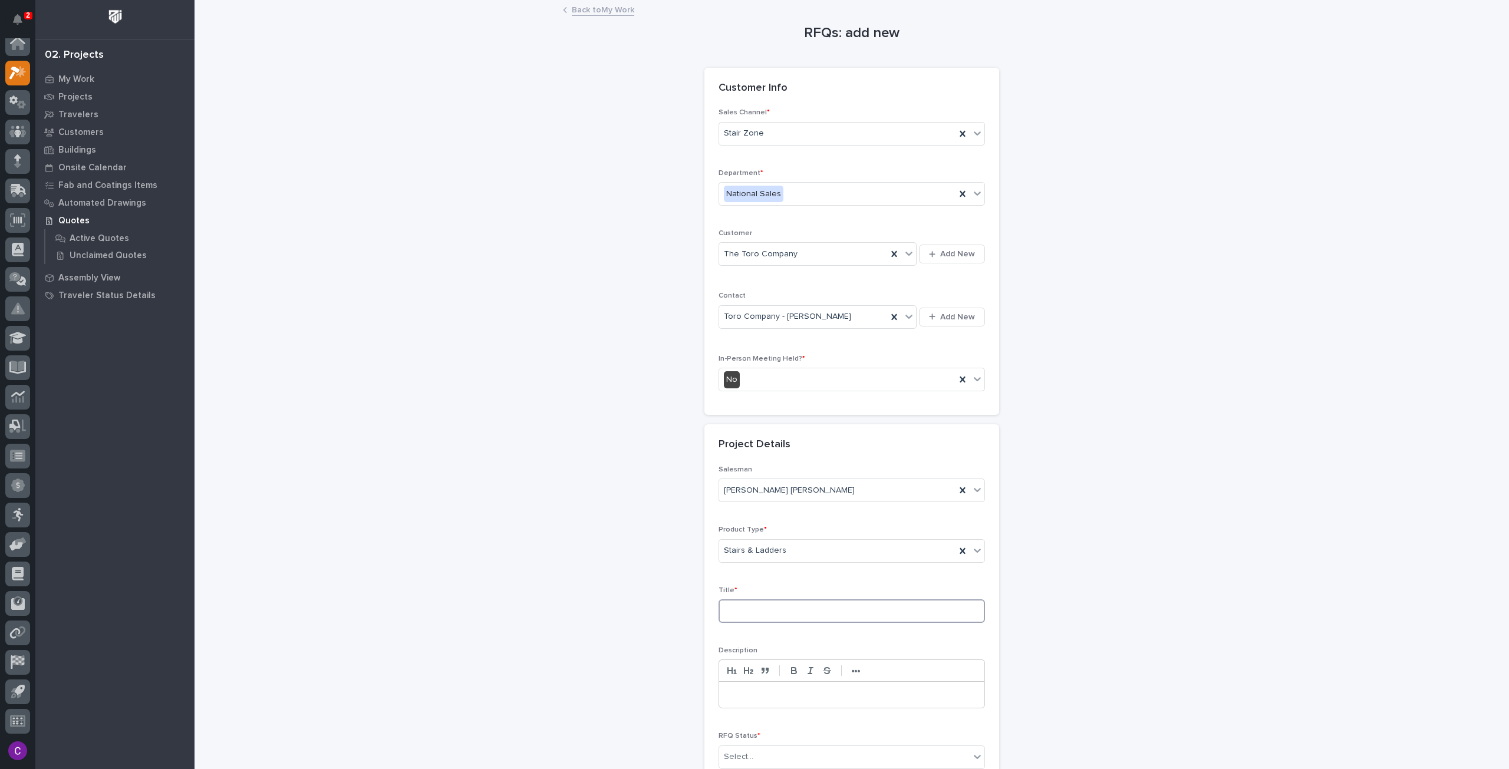
click at [773, 618] on input at bounding box center [852, 611] width 266 height 24
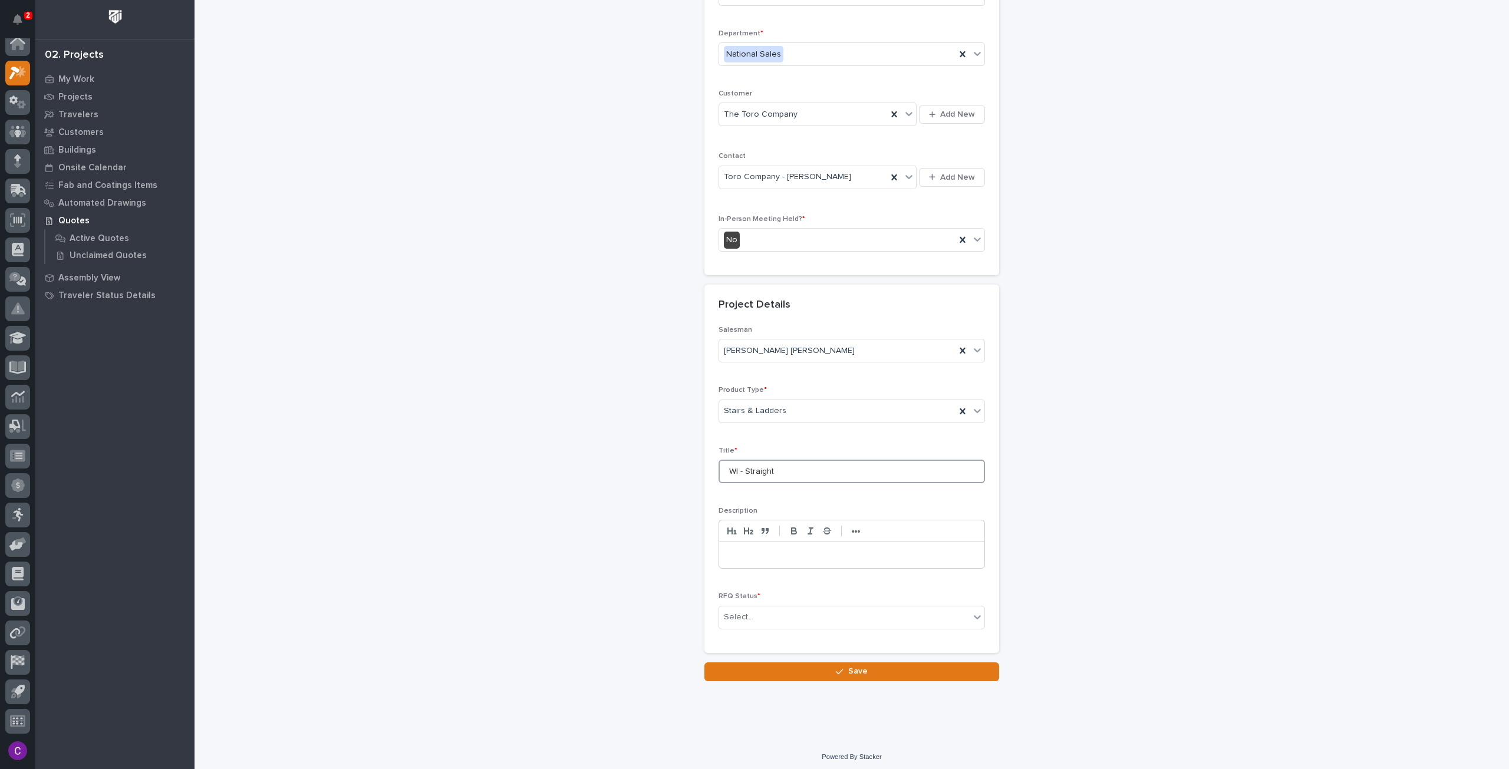
type input "WI - Straight"
click at [1013, 632] on div "RFQs: add new Loading... Saving… Loading... Saving… Loading... Saving… Customer…" at bounding box center [852, 271] width 1182 height 820
click at [976, 615] on icon at bounding box center [977, 617] width 7 height 4
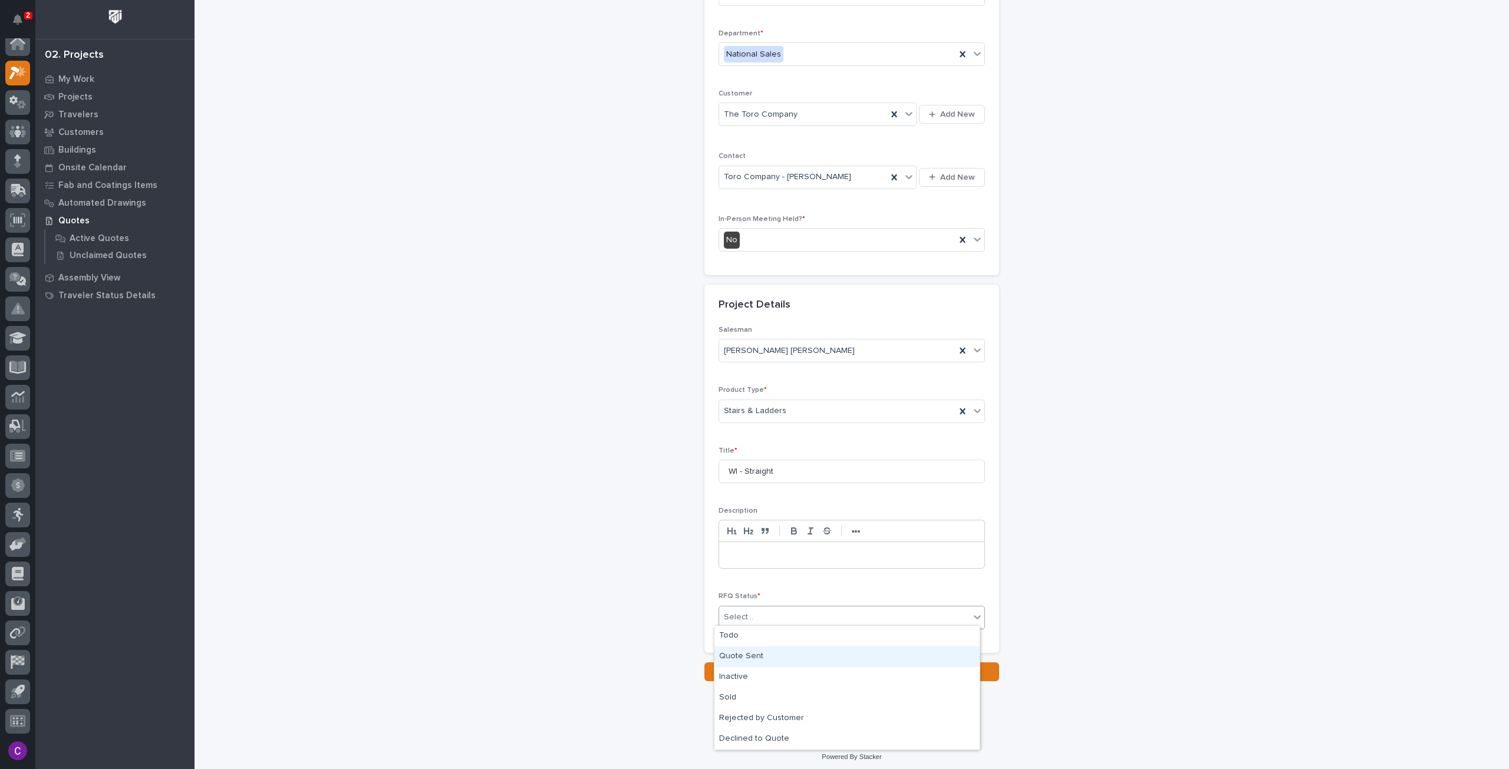
click at [830, 655] on div "Quote Sent" at bounding box center [846, 657] width 265 height 21
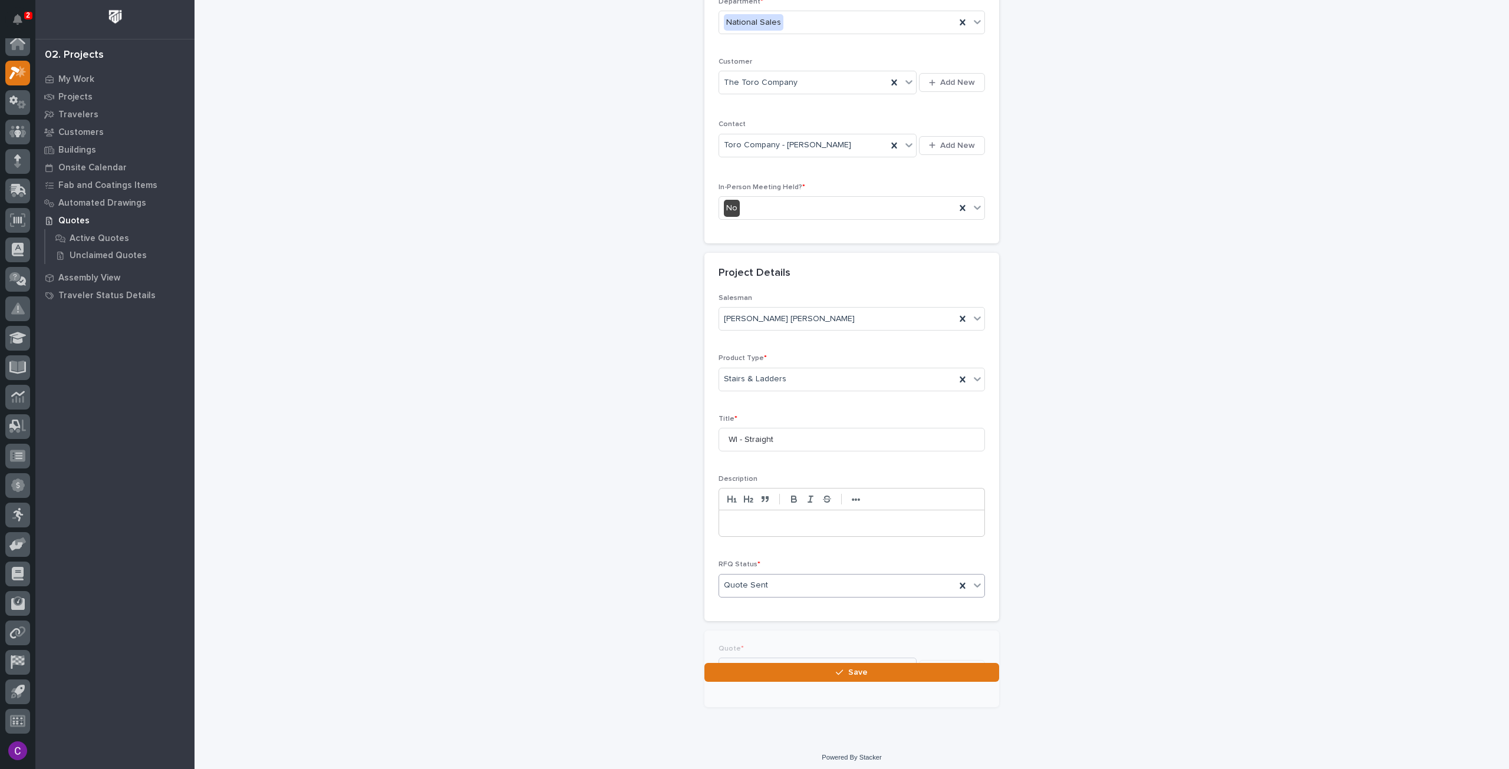
scroll to position [183, 0]
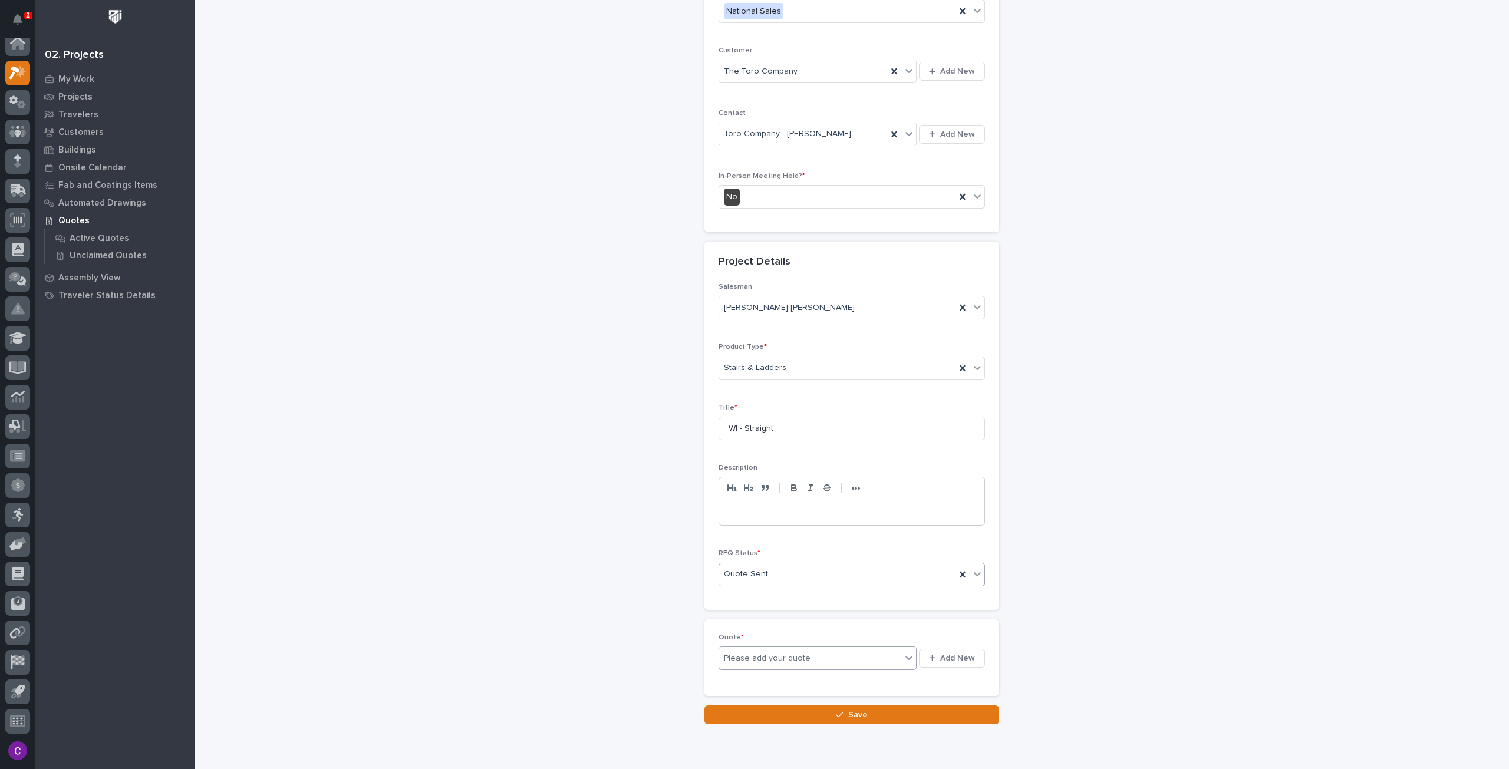
click at [903, 657] on icon at bounding box center [909, 658] width 12 height 12
click at [920, 634] on p "Quote *" at bounding box center [852, 638] width 266 height 8
click at [924, 649] on button "Add New" at bounding box center [952, 658] width 66 height 19
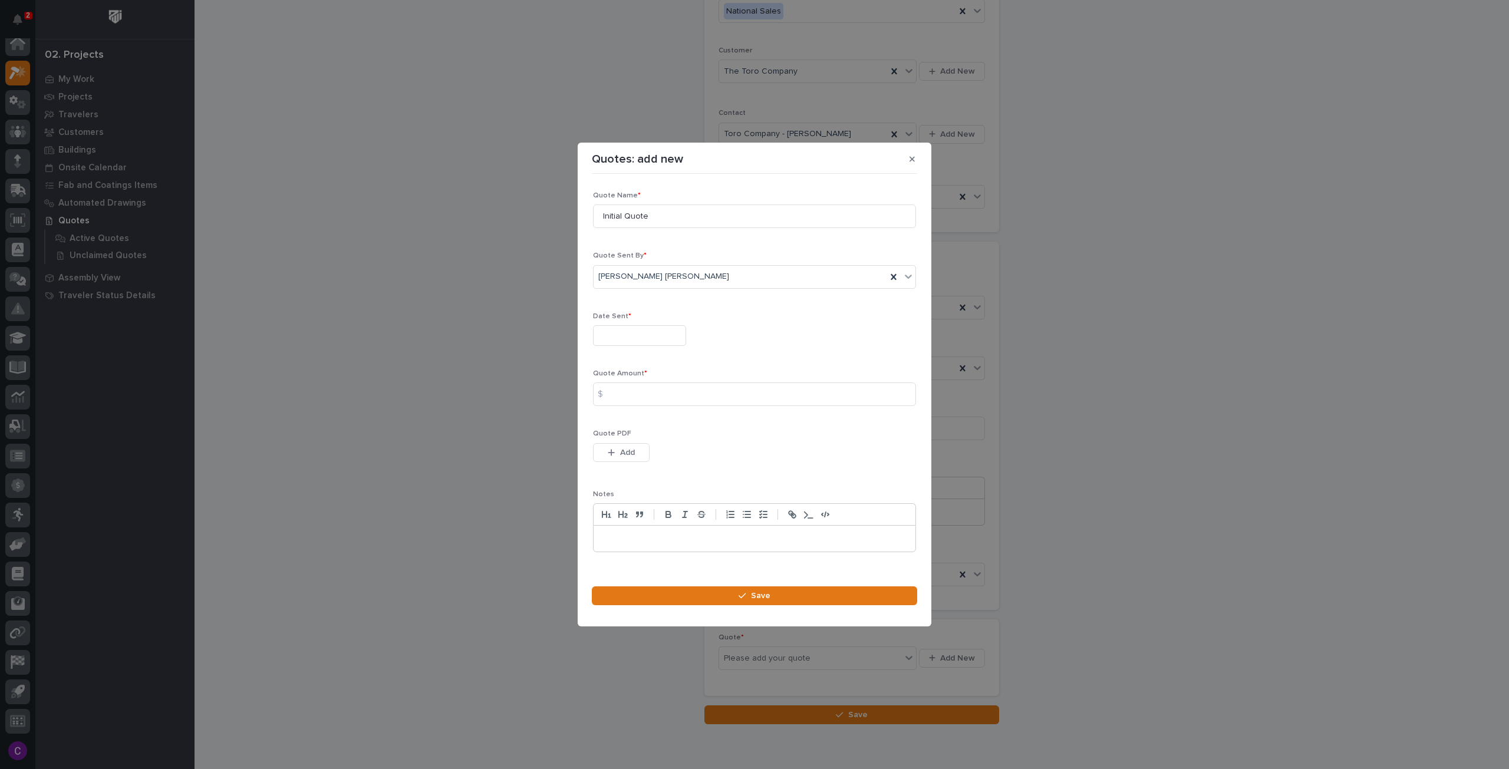
click at [651, 353] on div "Date Sent *" at bounding box center [754, 333] width 323 height 43
click at [644, 341] on input "text" at bounding box center [639, 335] width 93 height 21
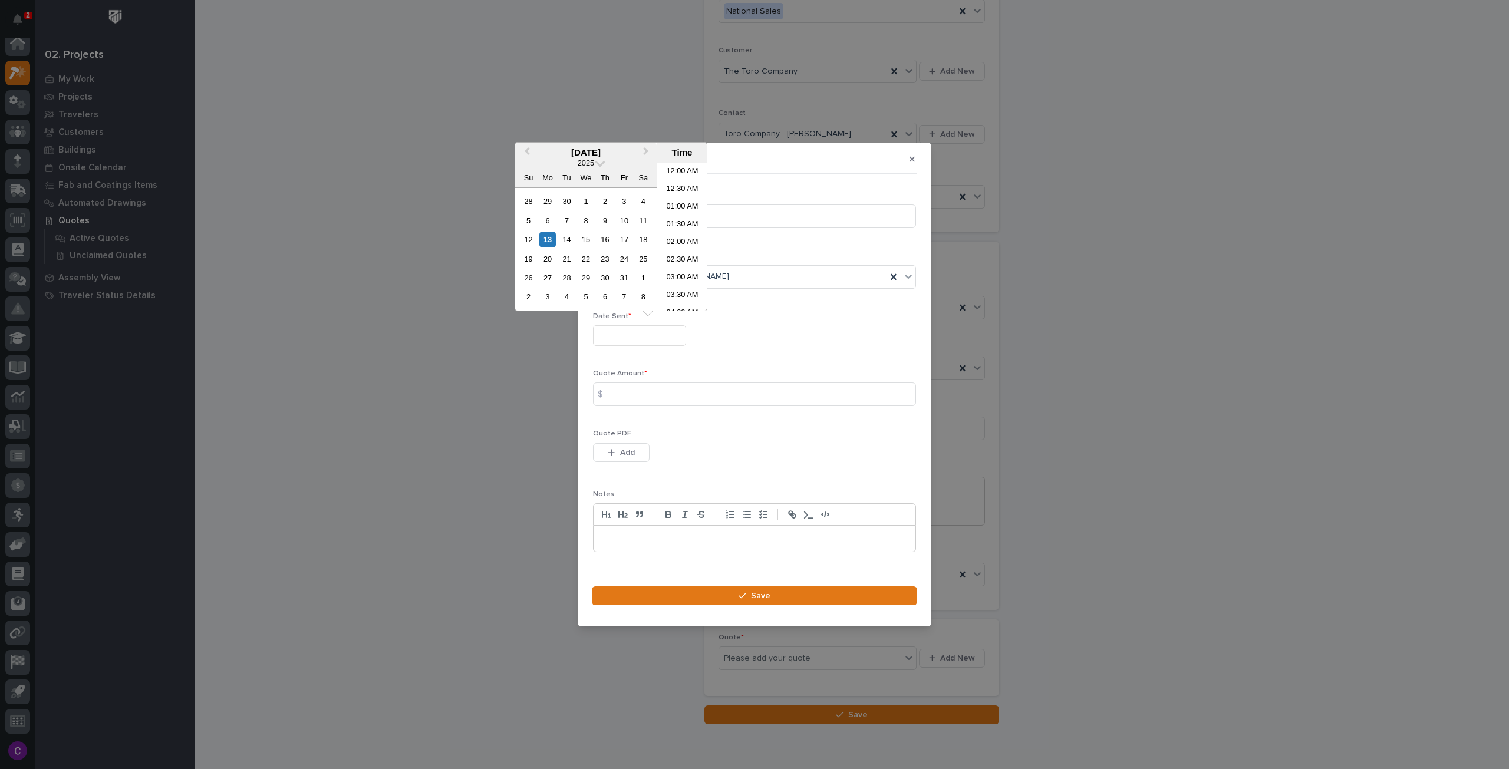
scroll to position [413, 0]
click at [549, 236] on div "13" at bounding box center [547, 240] width 16 height 16
type input "**********"
click at [710, 387] on input at bounding box center [754, 395] width 323 height 24
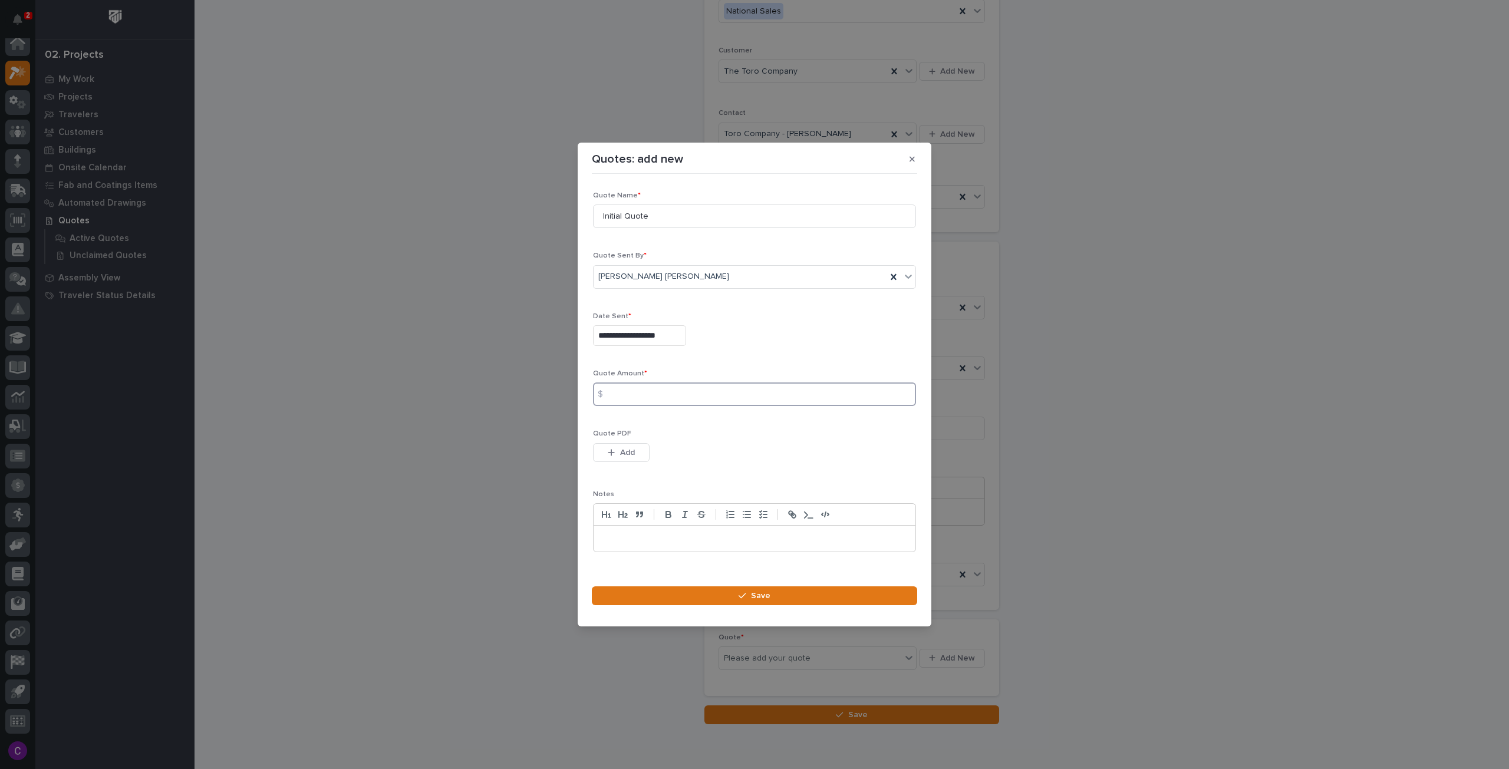
click at [746, 403] on input at bounding box center [754, 395] width 323 height 24
type input "3804"
click at [637, 457] on button "Add" at bounding box center [621, 452] width 57 height 19
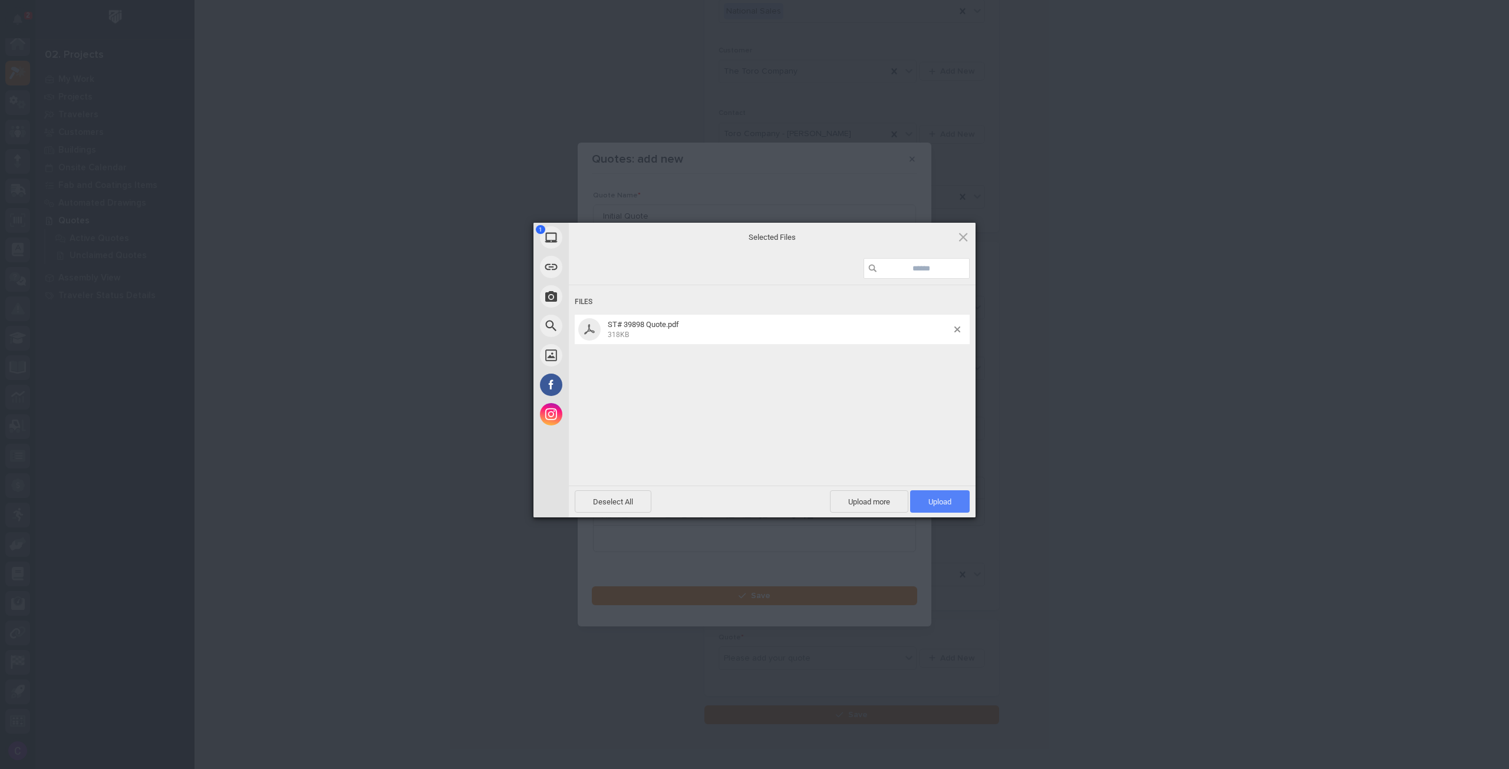
click at [950, 500] on span "Upload 1" at bounding box center [939, 501] width 23 height 9
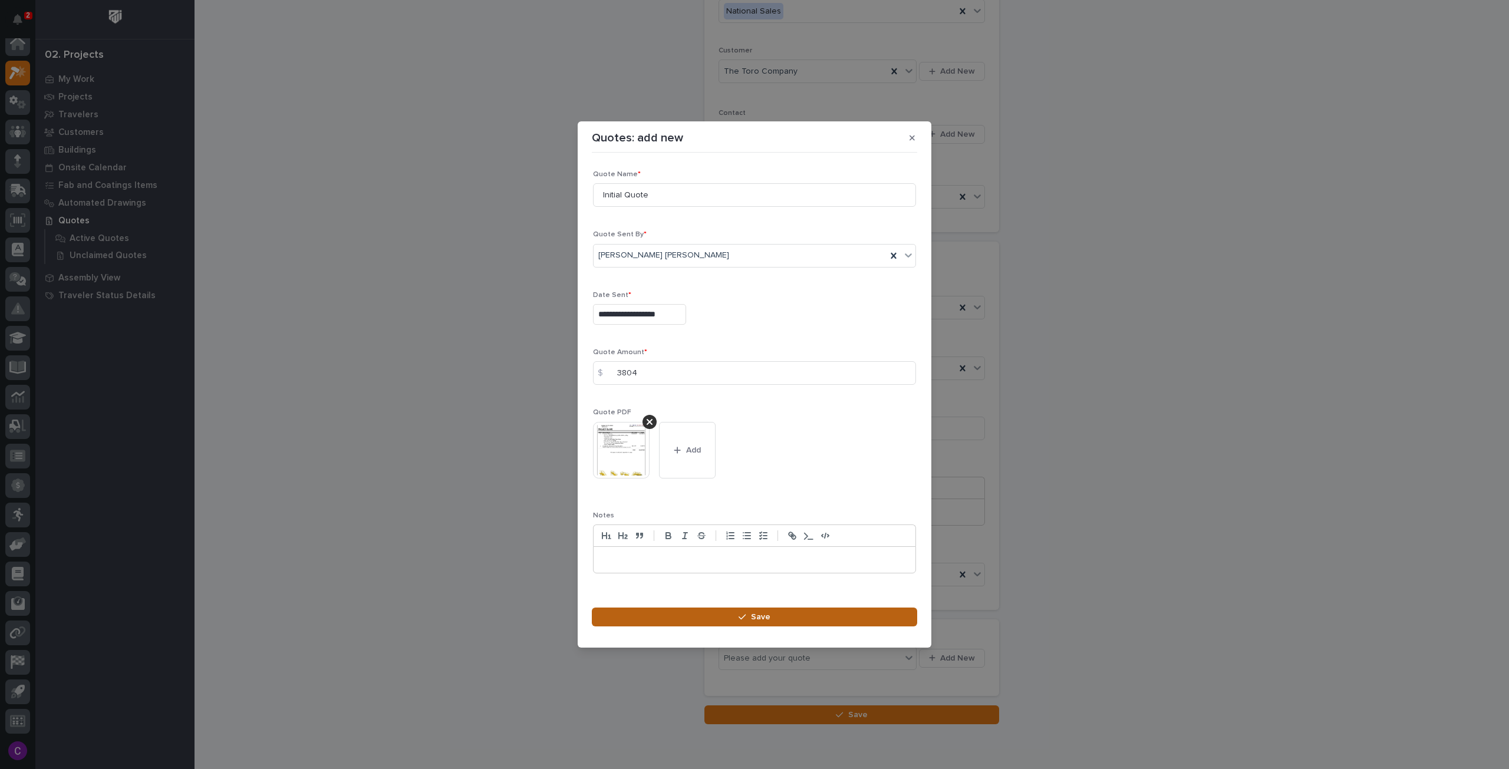
click at [729, 615] on button "Save" at bounding box center [754, 617] width 325 height 19
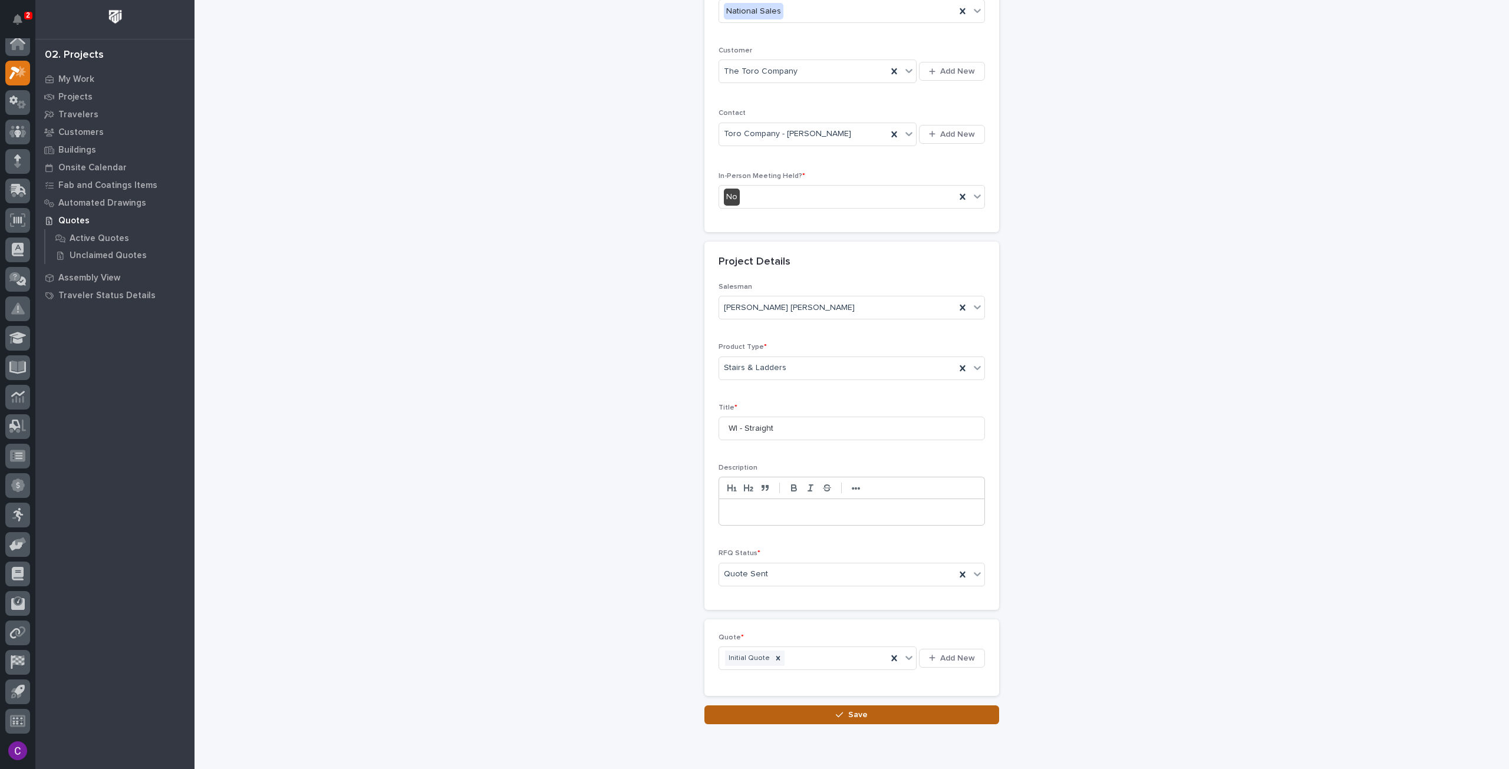
click at [941, 706] on button "Save" at bounding box center [851, 715] width 295 height 19
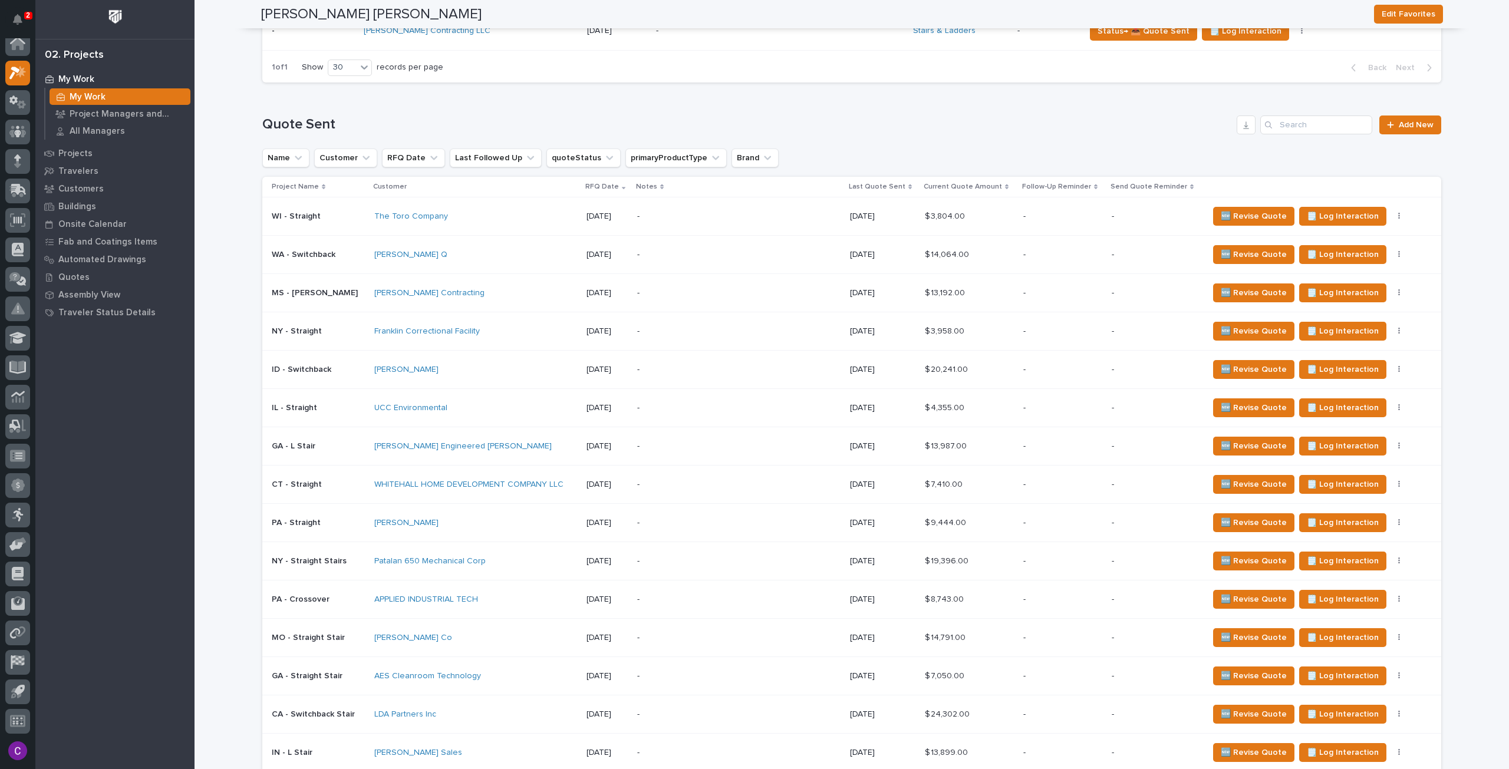
scroll to position [962, 0]
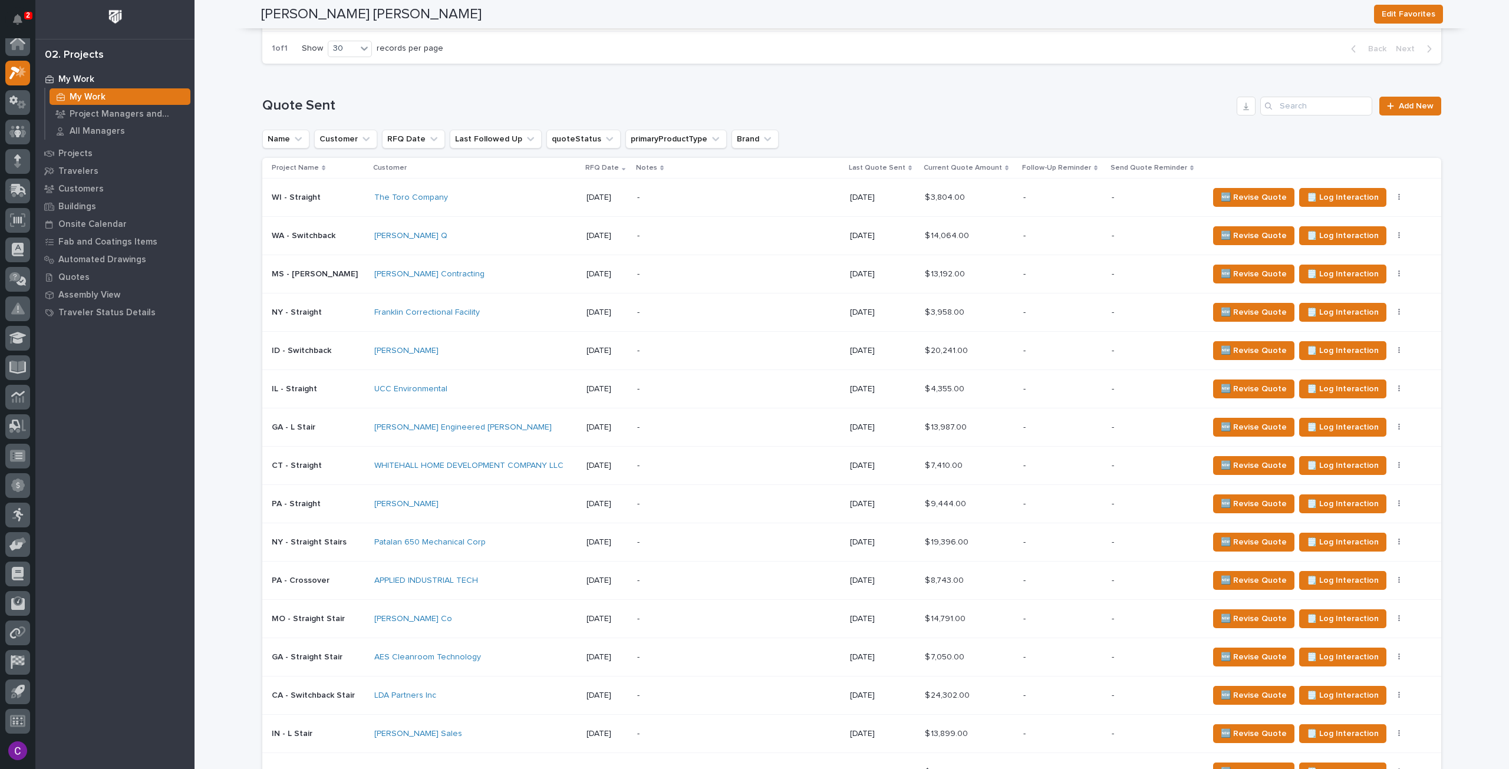
click at [513, 193] on div "The Toro Company" at bounding box center [475, 198] width 203 height 10
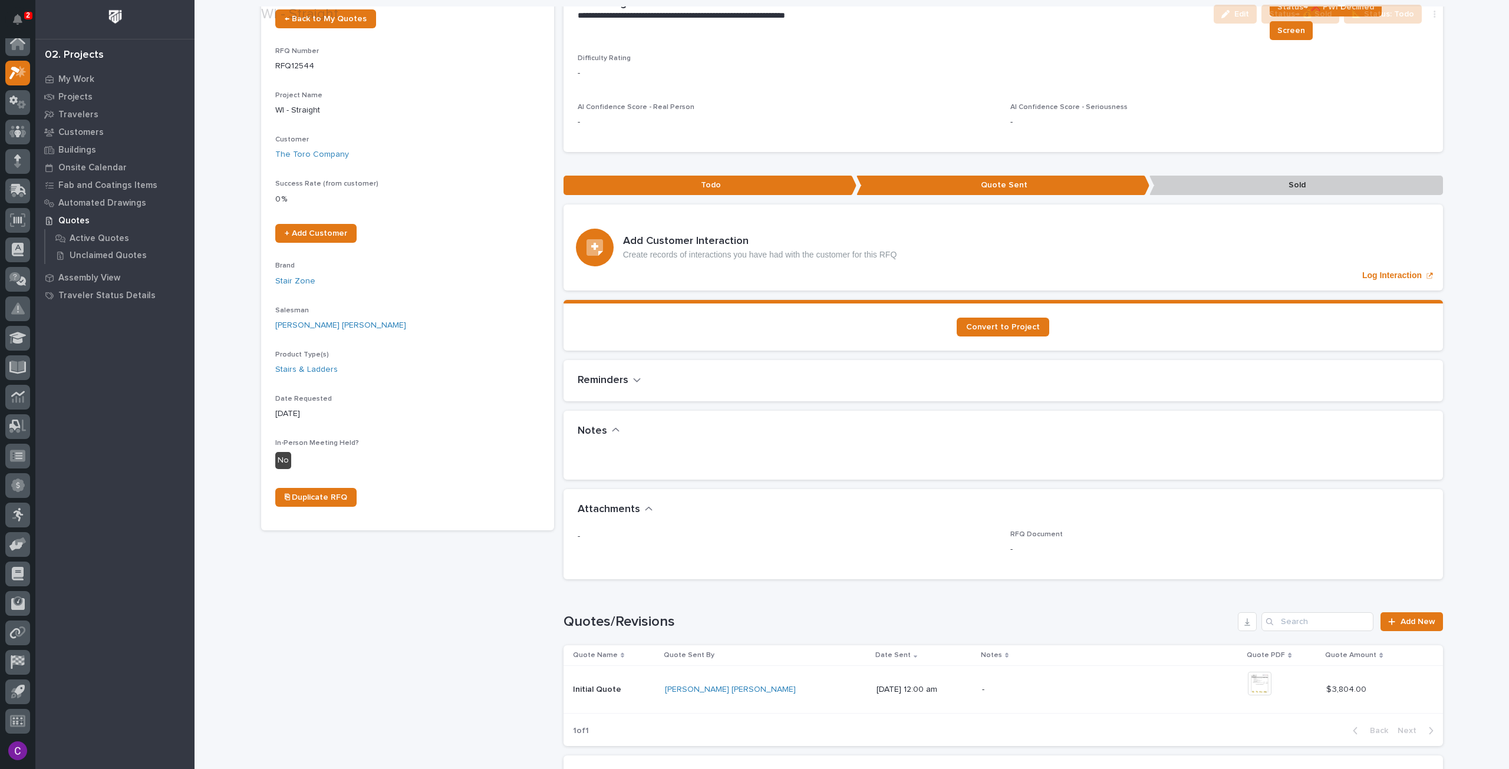
scroll to position [236, 0]
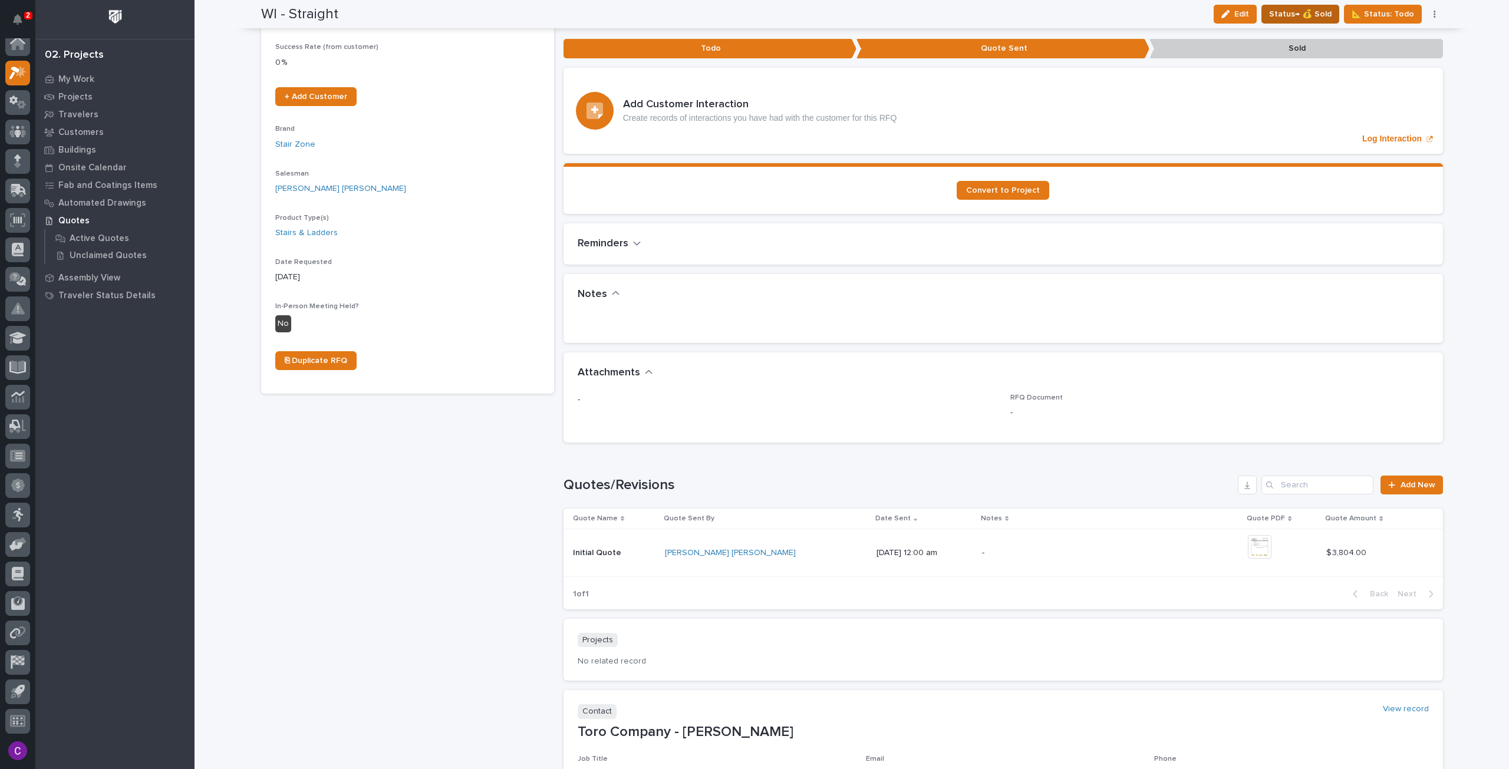
click at [1299, 13] on span "Status→ 💰 Sold" at bounding box center [1300, 14] width 62 height 14
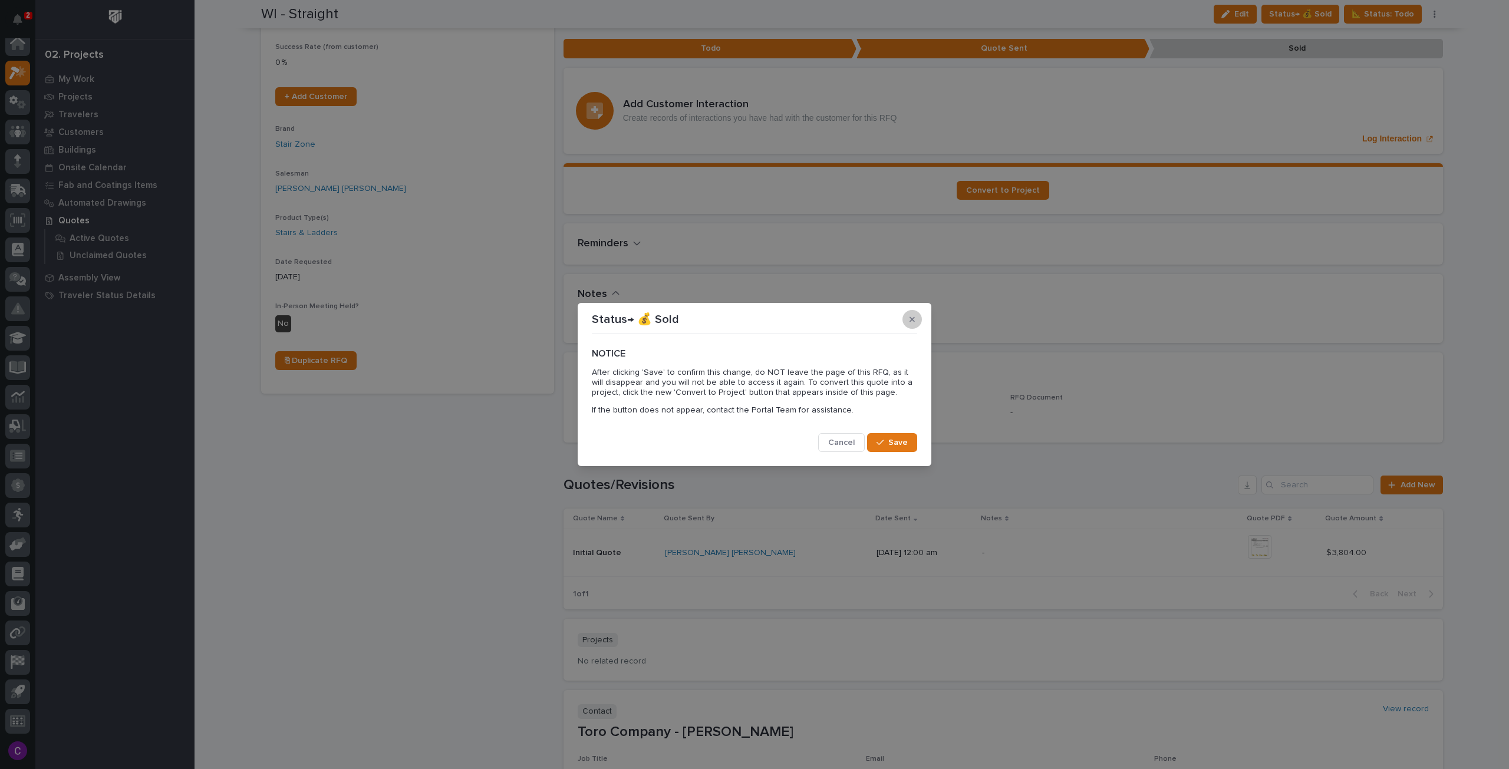
click at [912, 313] on button "button" at bounding box center [911, 319] width 19 height 19
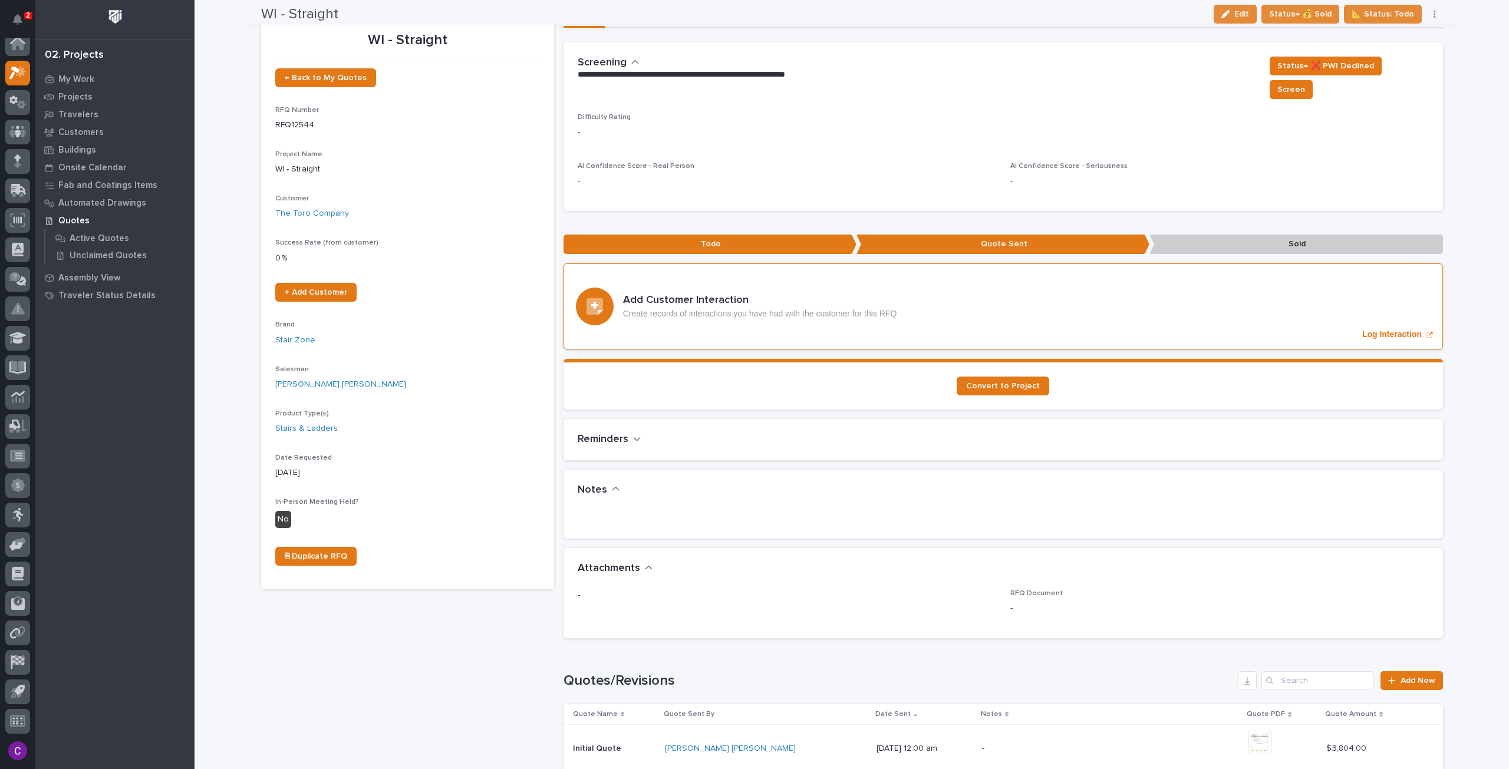
scroll to position [0, 0]
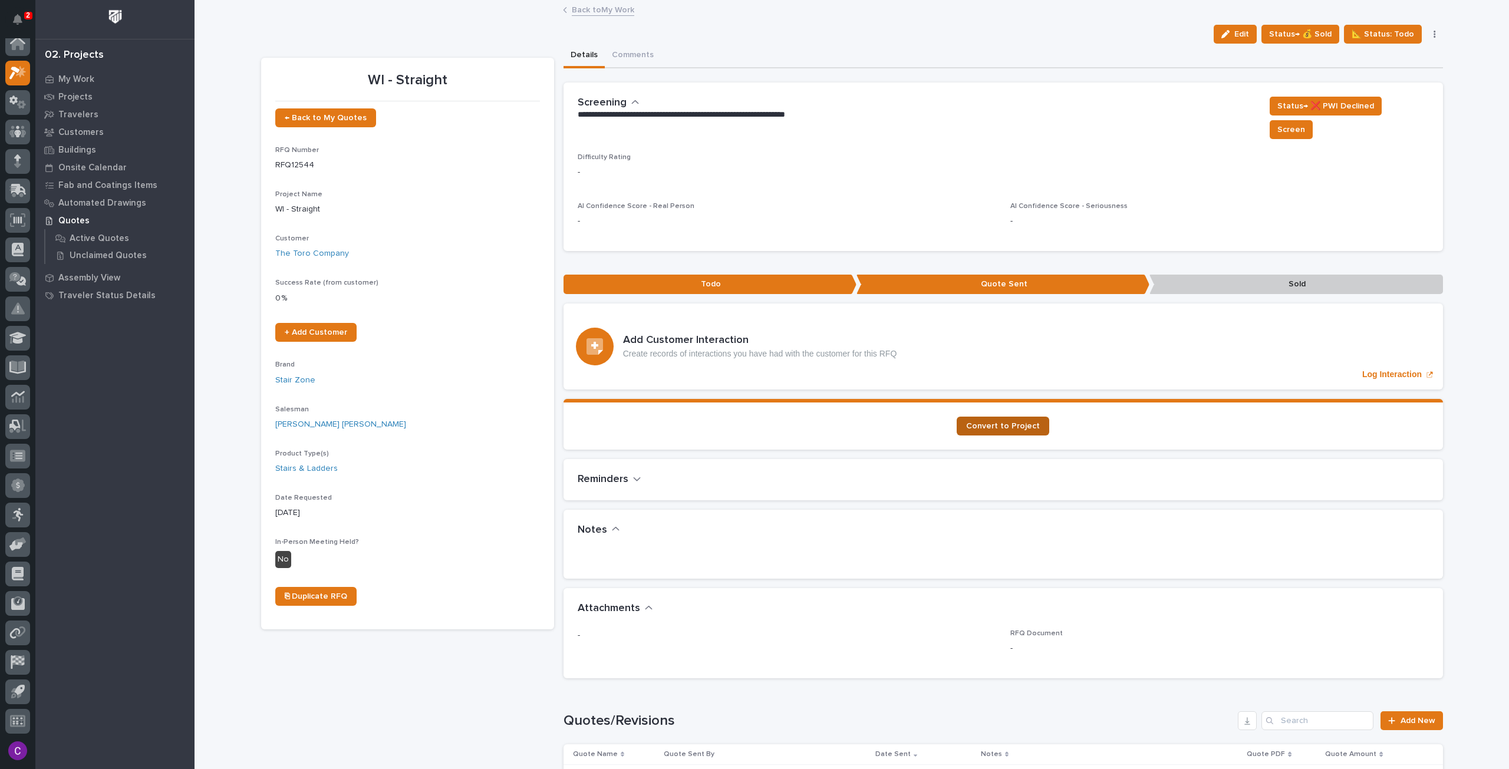
click at [1000, 422] on span "Convert to Project" at bounding box center [1003, 426] width 74 height 8
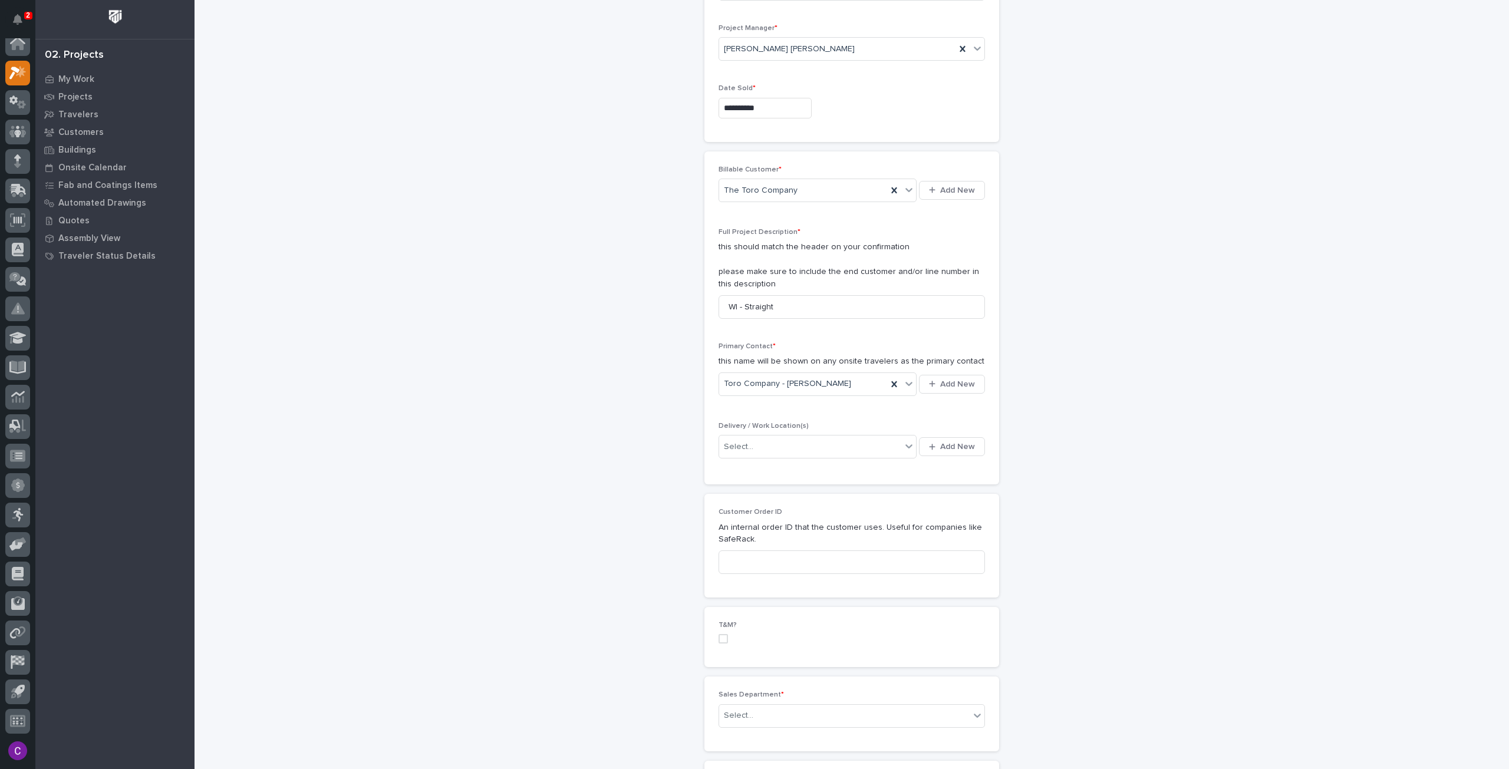
scroll to position [236, 0]
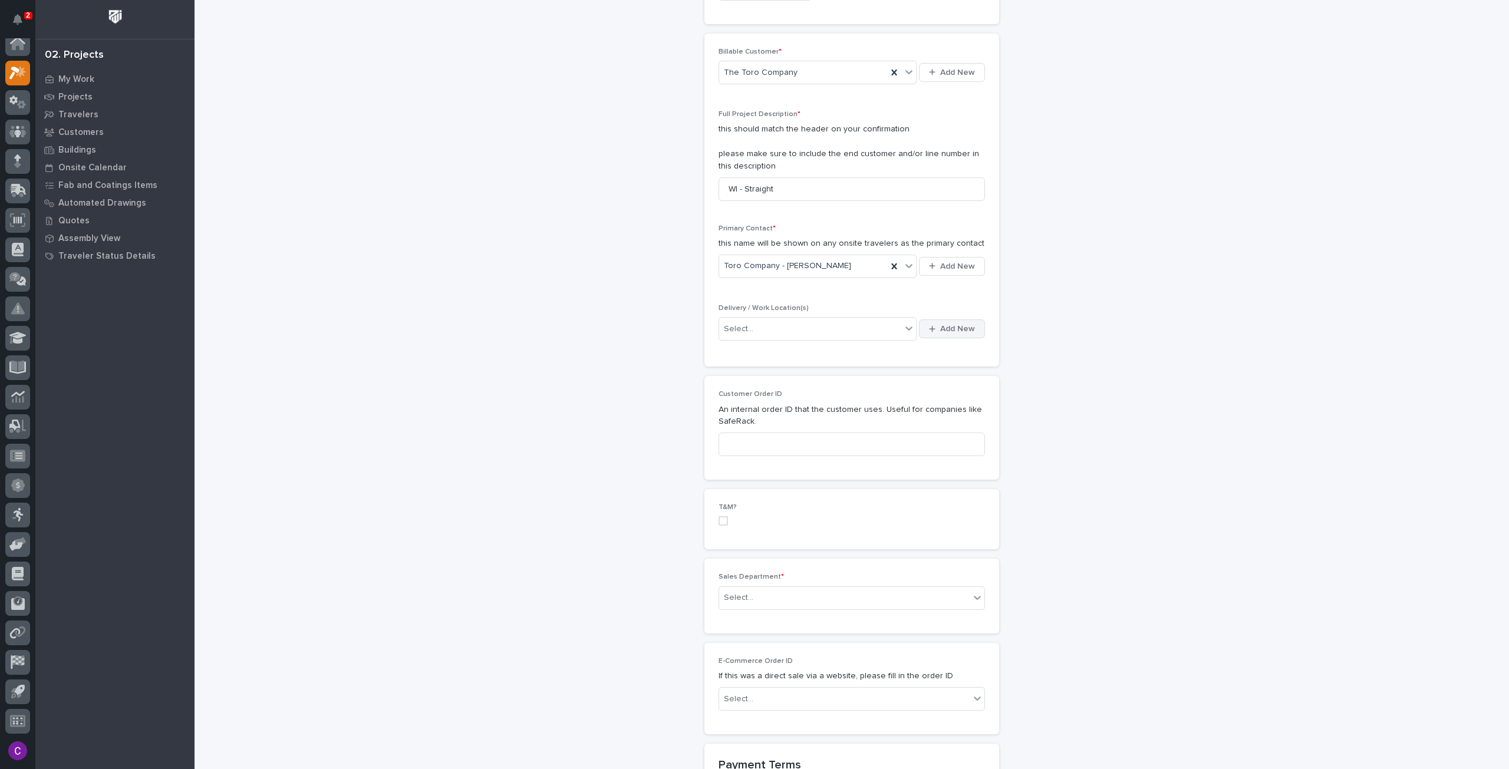
click at [947, 330] on span "Add New" at bounding box center [957, 329] width 35 height 11
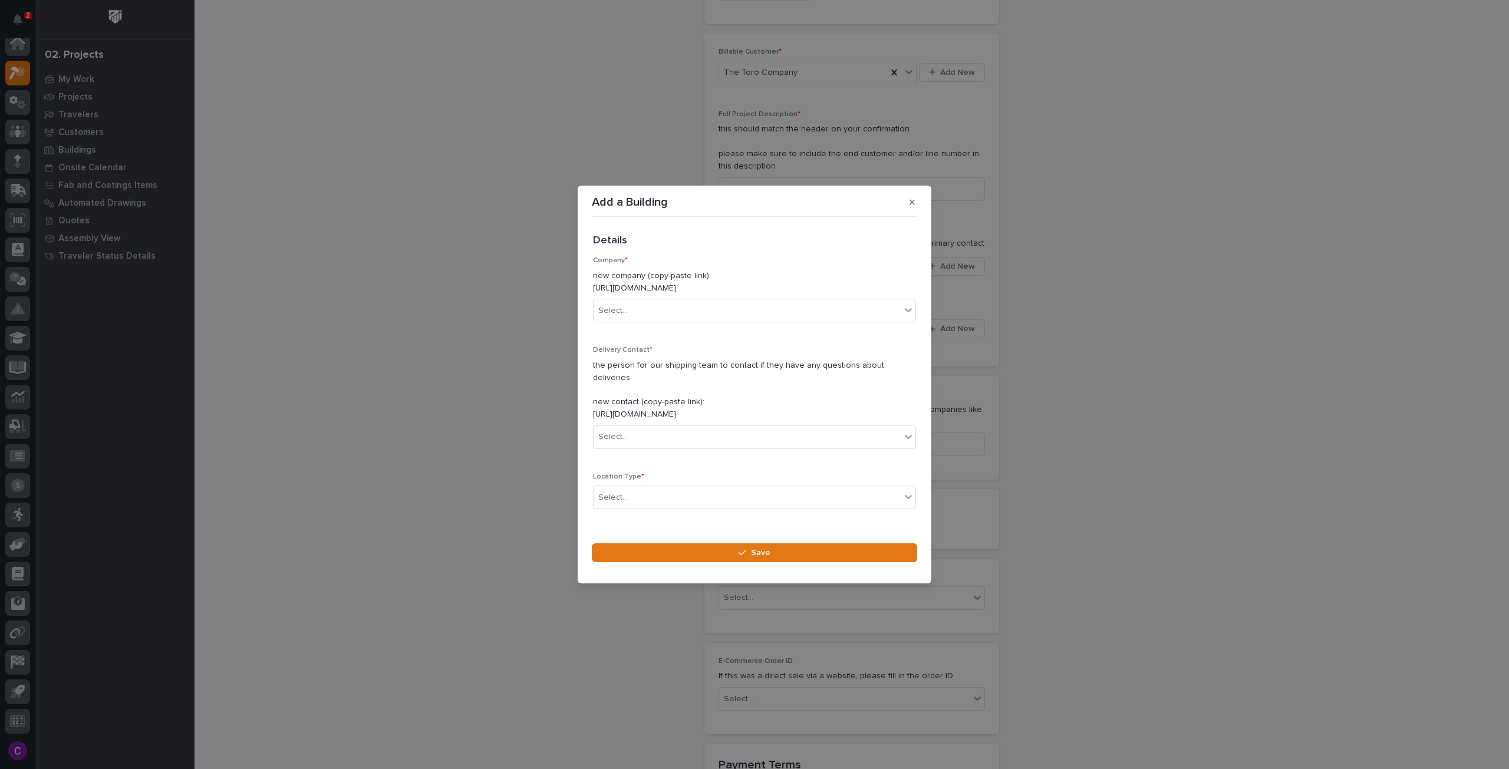
click at [1147, 293] on div "Add a Building Loading... Saving… Loading... Saving… Loading... Saving… Details…" at bounding box center [754, 384] width 1509 height 769
drag, startPoint x: 624, startPoint y: 199, endPoint x: 634, endPoint y: 206, distance: 12.6
click at [634, 206] on section "Add a Building Loading... Saving… Loading... Saving… Loading... Saving… Details…" at bounding box center [755, 385] width 354 height 398
click at [907, 209] on button "button" at bounding box center [911, 202] width 19 height 19
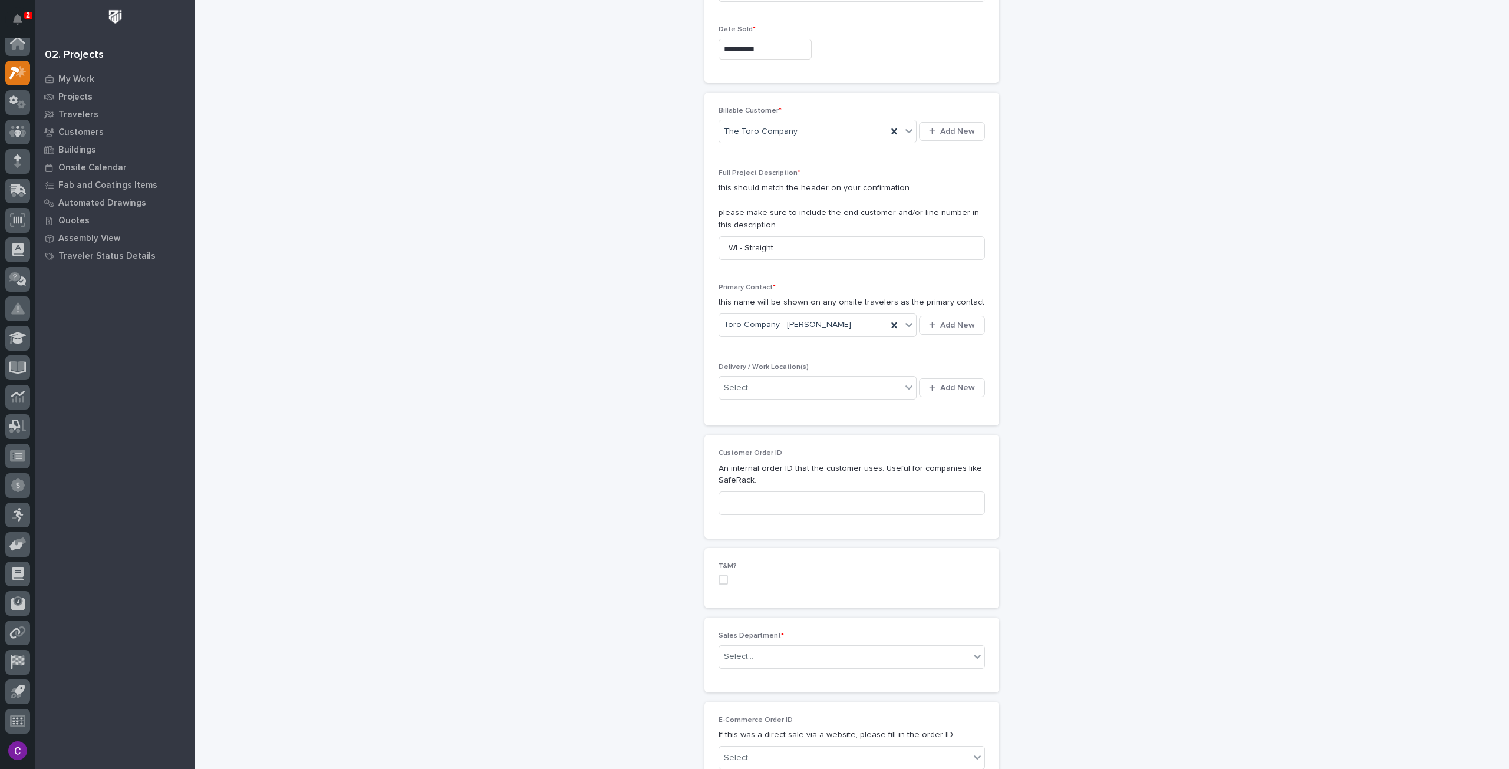
scroll to position [0, 0]
